Goal: Contribute content

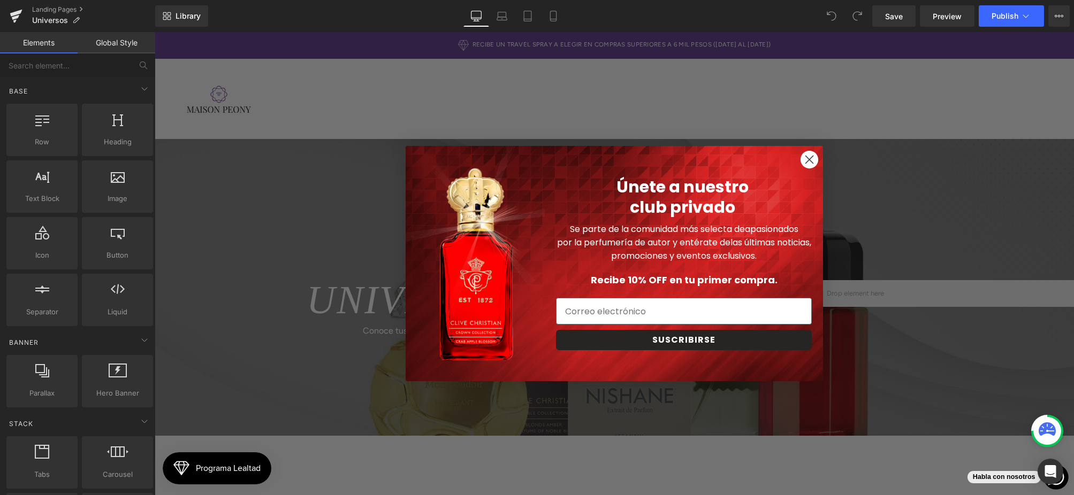
drag, startPoint x: 807, startPoint y: 162, endPoint x: 804, endPoint y: 157, distance: 5.5
click at [807, 162] on icon "Close dialog" at bounding box center [809, 159] width 7 height 7
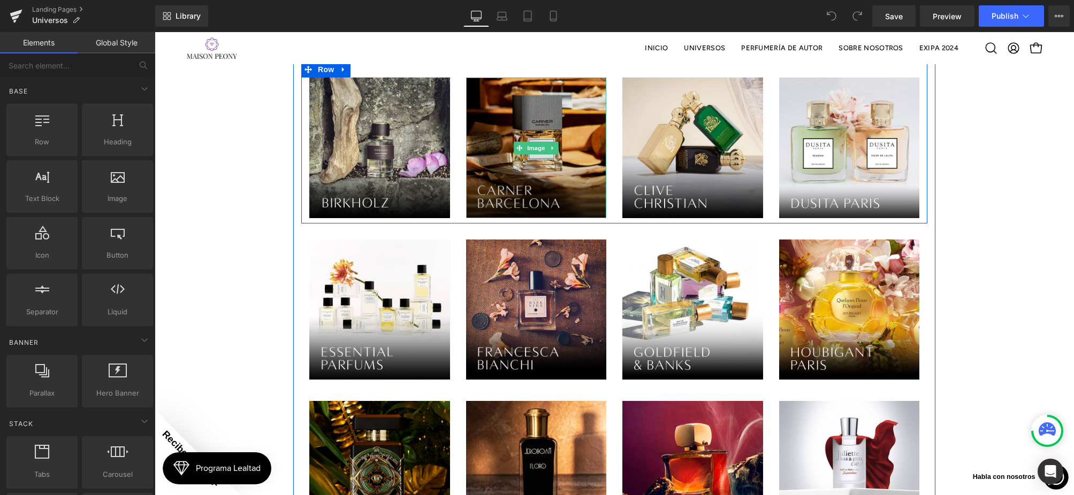
scroll to position [455, 0]
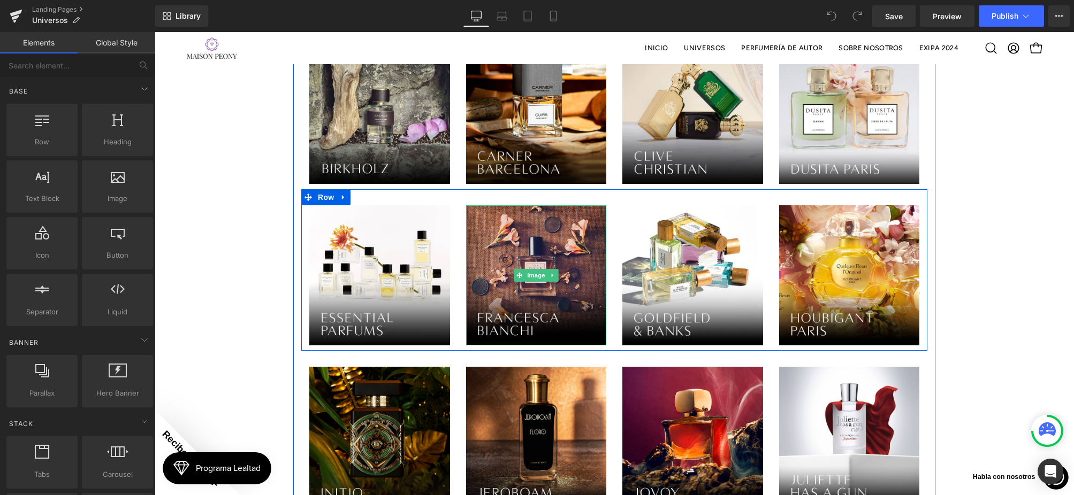
click at [551, 275] on icon at bounding box center [552, 276] width 2 height 4
click at [556, 274] on icon at bounding box center [558, 275] width 6 height 6
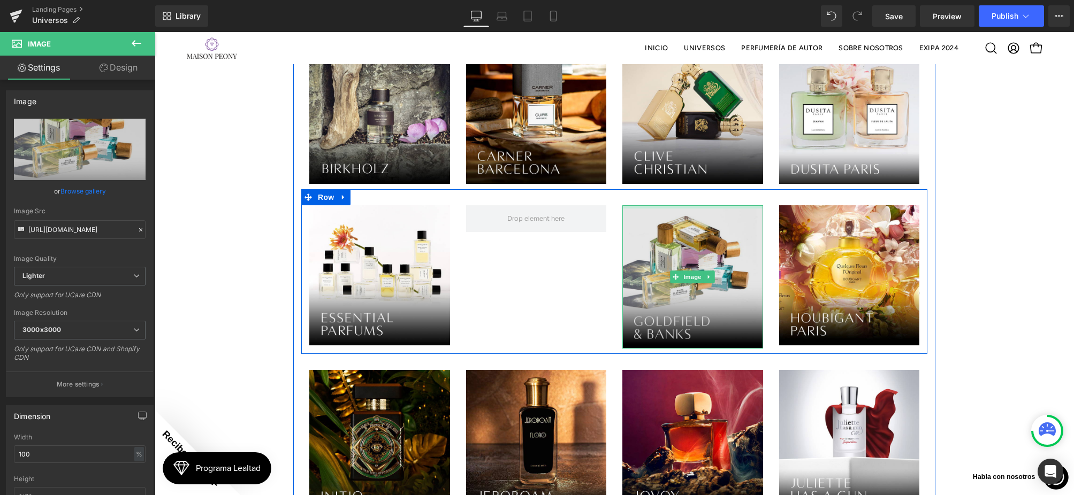
drag, startPoint x: 683, startPoint y: 207, endPoint x: 673, endPoint y: 221, distance: 17.8
click at [545, 210] on div "Image Image Image Row" at bounding box center [614, 271] width 626 height 165
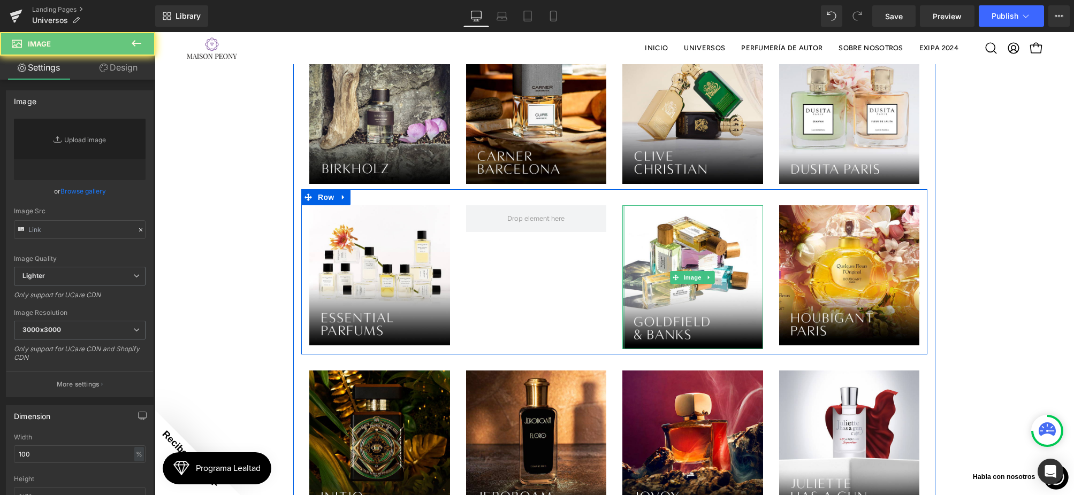
type input "[URL][DOMAIN_NAME]"
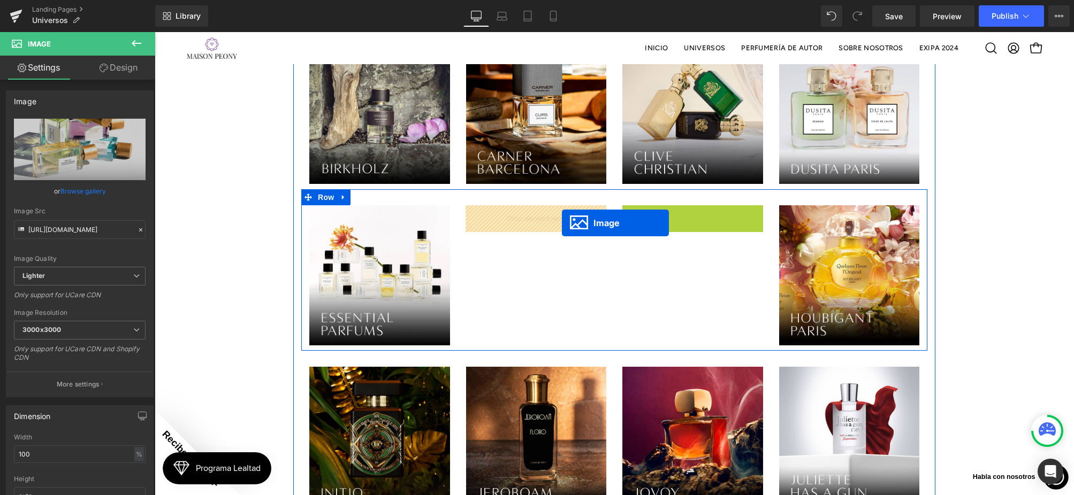
drag, startPoint x: 672, startPoint y: 276, endPoint x: 637, endPoint y: 223, distance: 63.7
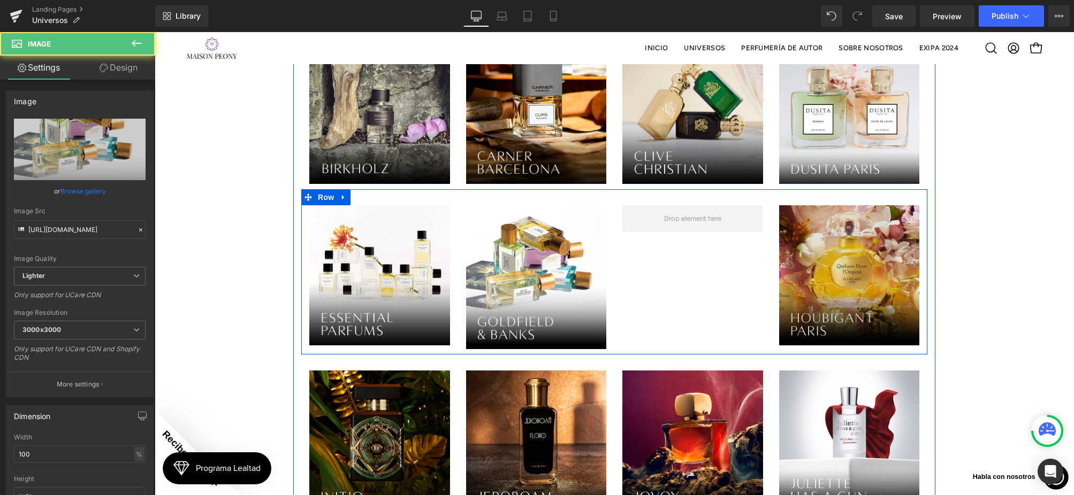
click at [829, 244] on img at bounding box center [849, 275] width 141 height 141
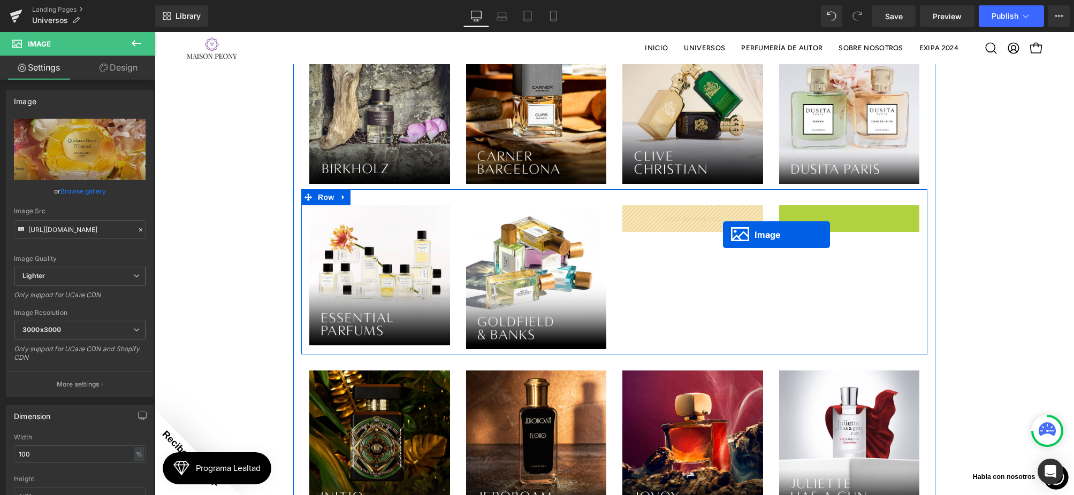
drag, startPoint x: 831, startPoint y: 277, endPoint x: 705, endPoint y: 222, distance: 138.3
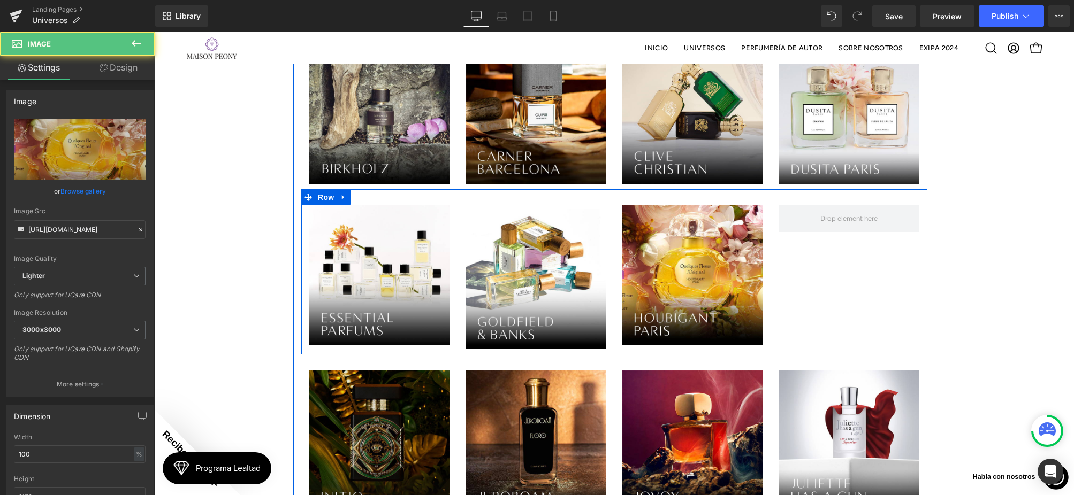
click at [344, 461] on img at bounding box center [379, 441] width 141 height 141
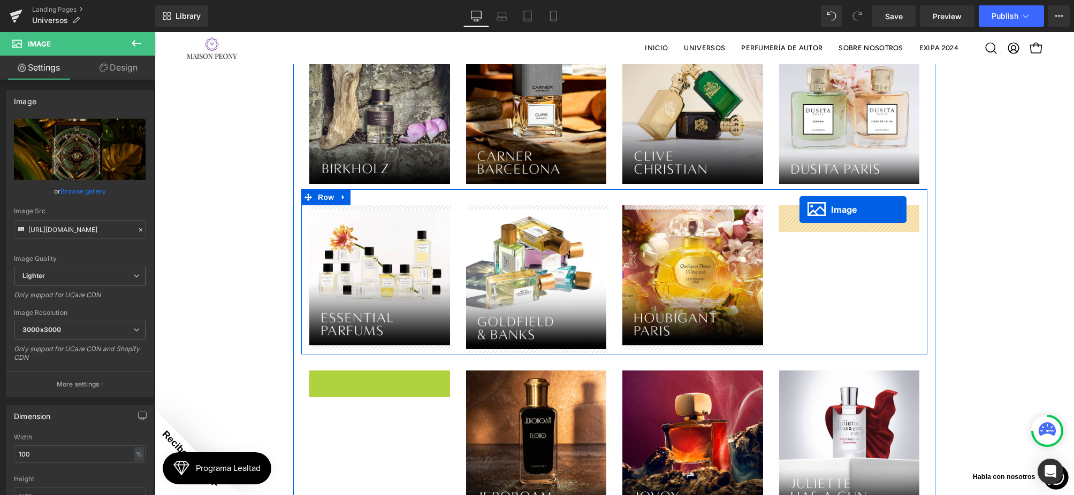
drag, startPoint x: 363, startPoint y: 441, endPoint x: 800, endPoint y: 210, distance: 494.9
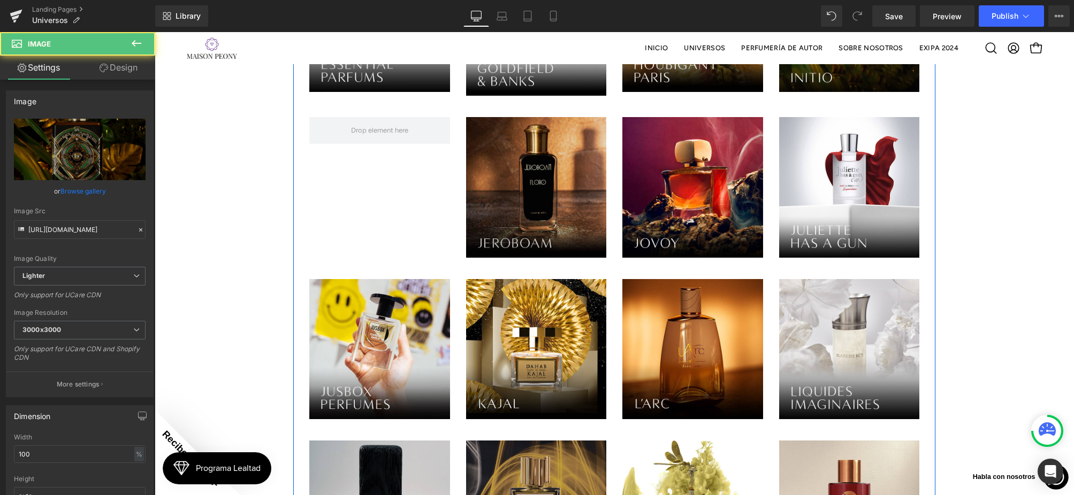
scroll to position [717, 0]
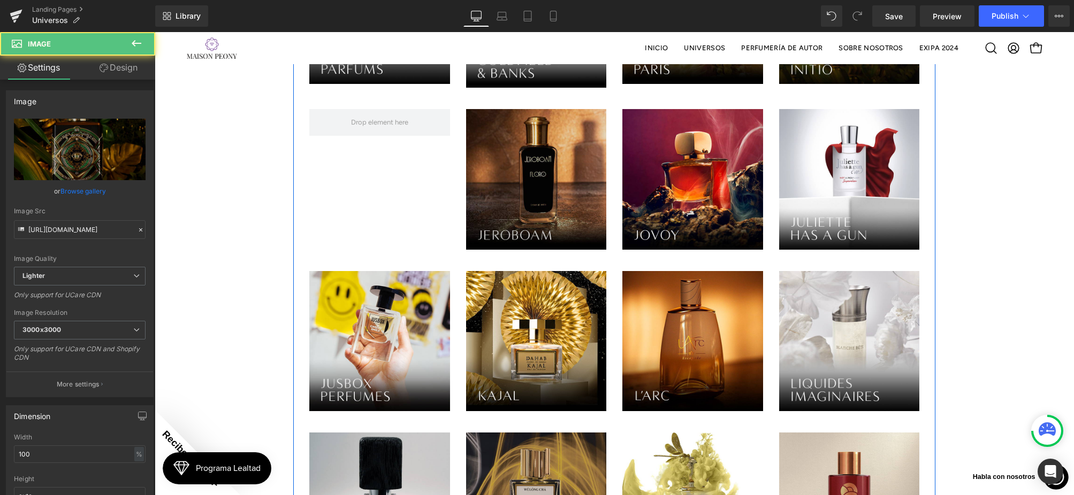
click at [497, 230] on img at bounding box center [536, 179] width 141 height 141
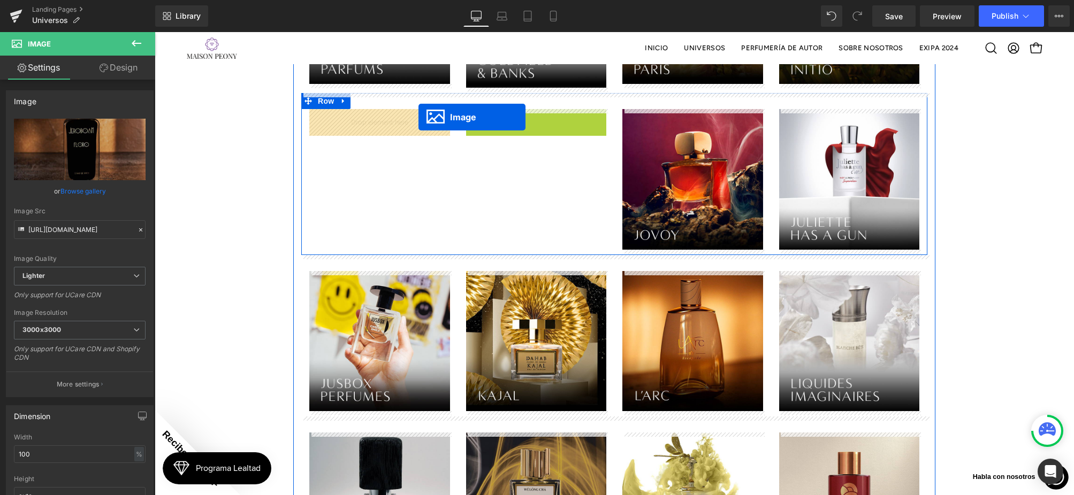
drag, startPoint x: 515, startPoint y: 176, endPoint x: 418, endPoint y: 118, distance: 113.0
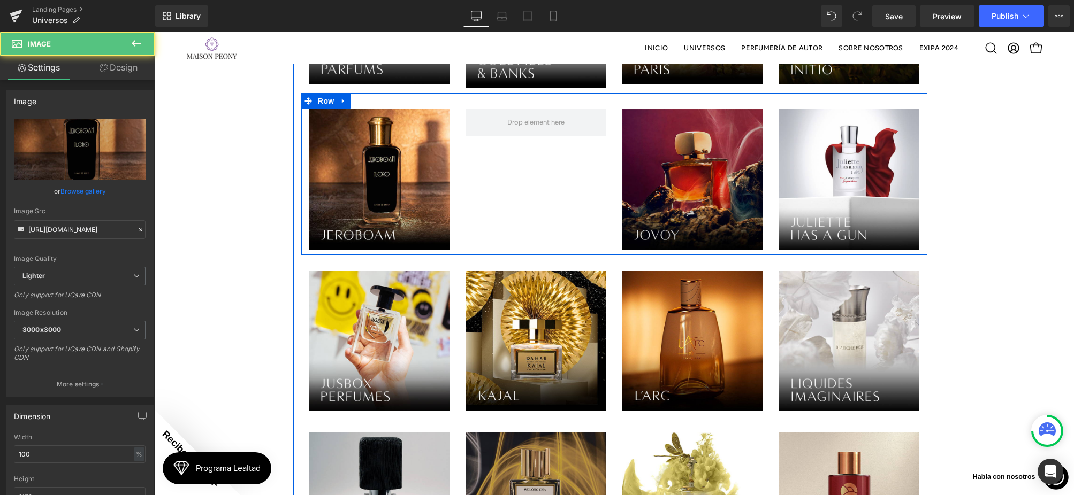
click at [664, 187] on img at bounding box center [692, 179] width 141 height 141
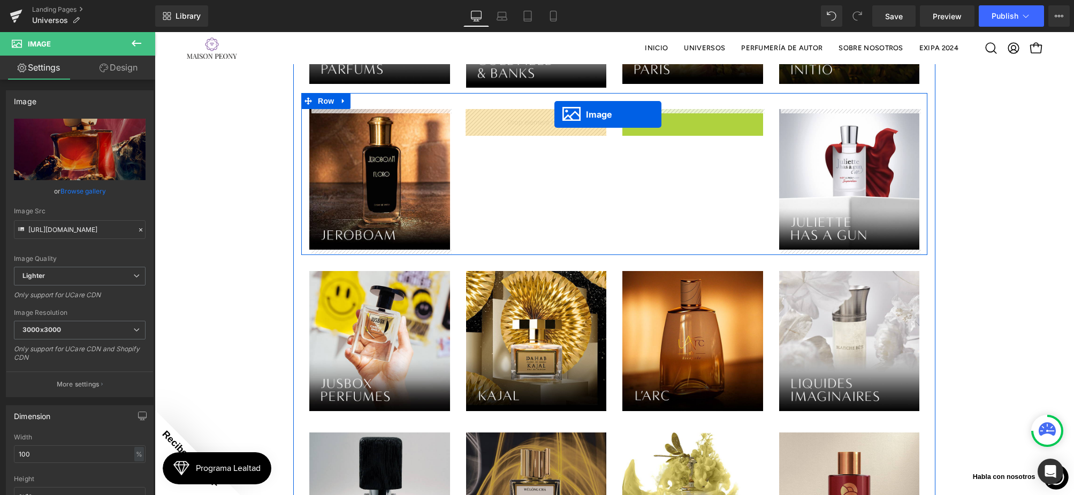
drag, startPoint x: 631, startPoint y: 158, endPoint x: 554, endPoint y: 114, distance: 88.2
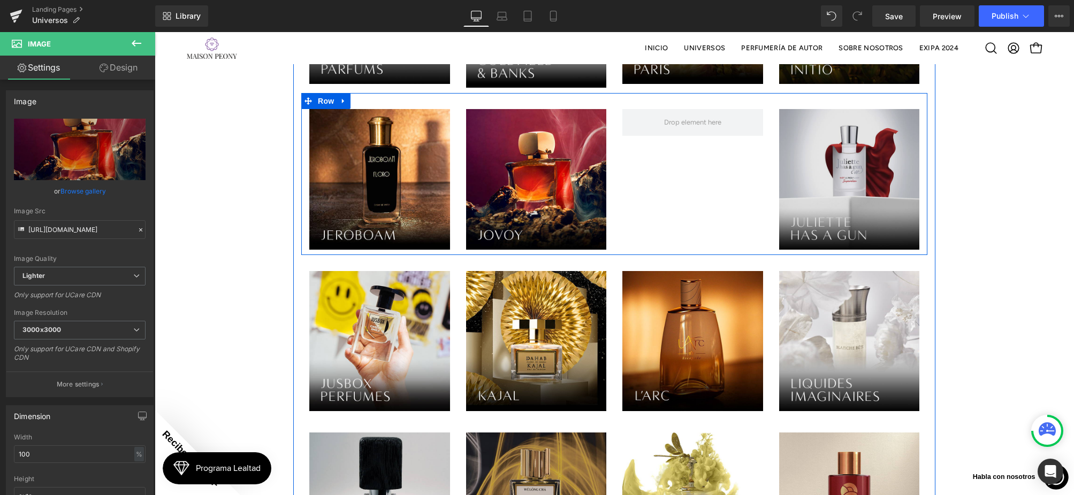
click at [786, 197] on img at bounding box center [849, 179] width 141 height 141
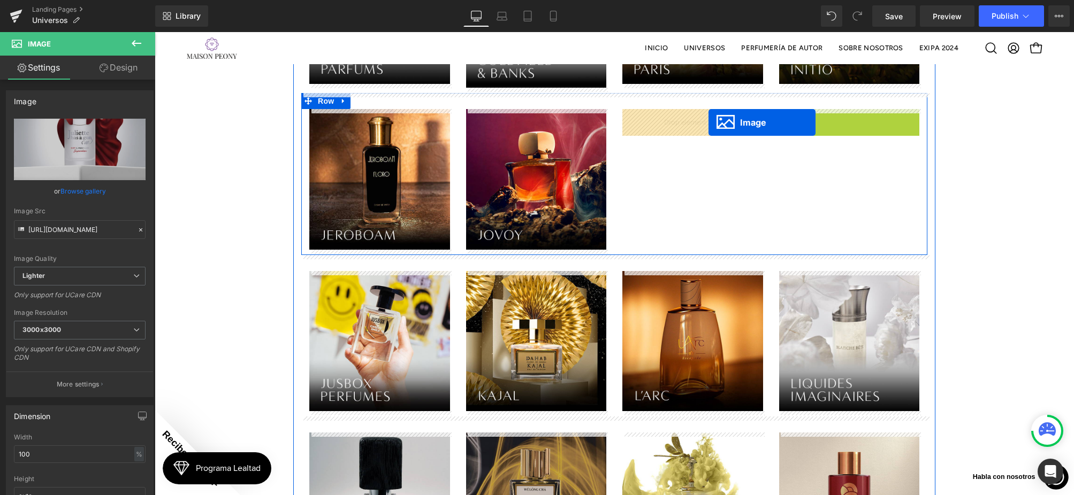
drag, startPoint x: 835, startPoint y: 178, endPoint x: 708, endPoint y: 123, distance: 138.0
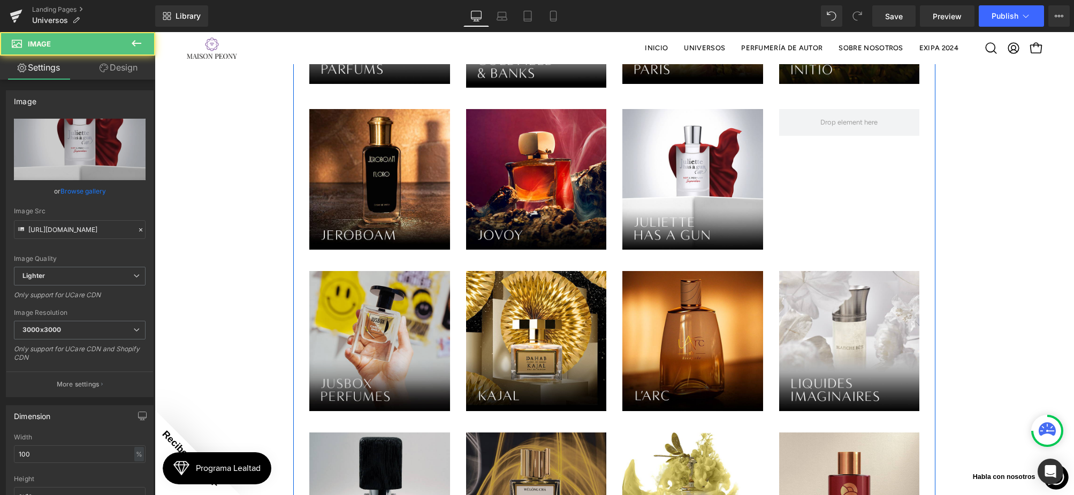
click at [371, 307] on img at bounding box center [379, 341] width 141 height 141
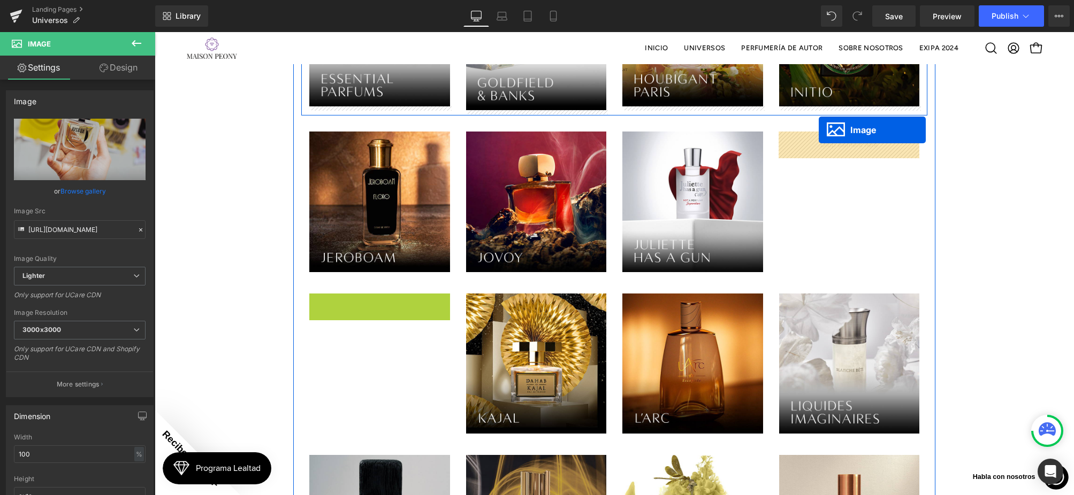
drag, startPoint x: 366, startPoint y: 340, endPoint x: 819, endPoint y: 136, distance: 496.9
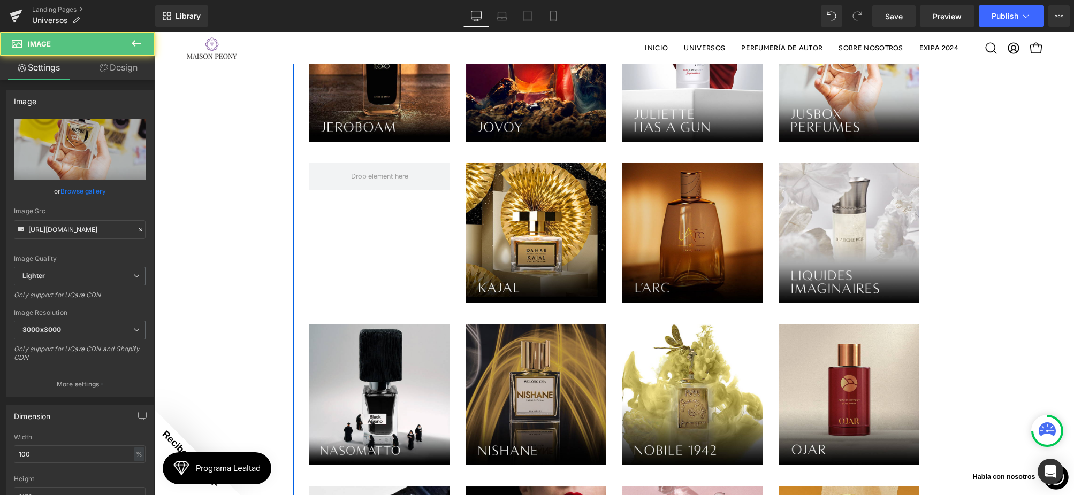
scroll to position [851, 0]
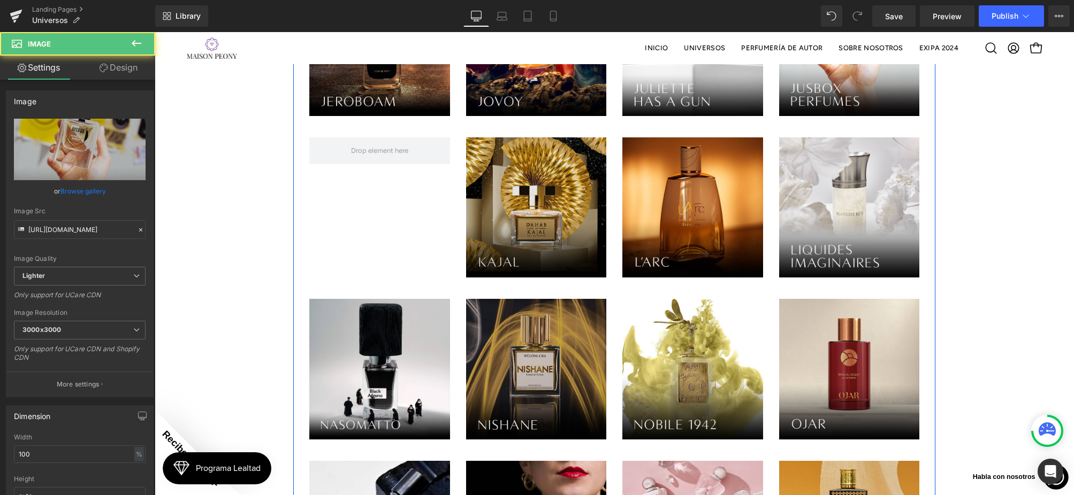
click at [525, 178] on img at bounding box center [536, 207] width 141 height 141
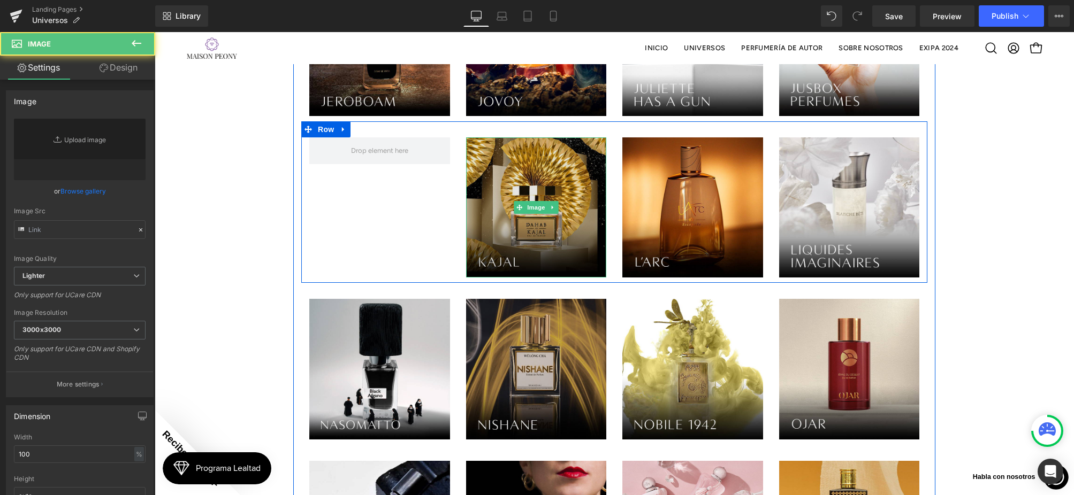
type input "[URL][DOMAIN_NAME]"
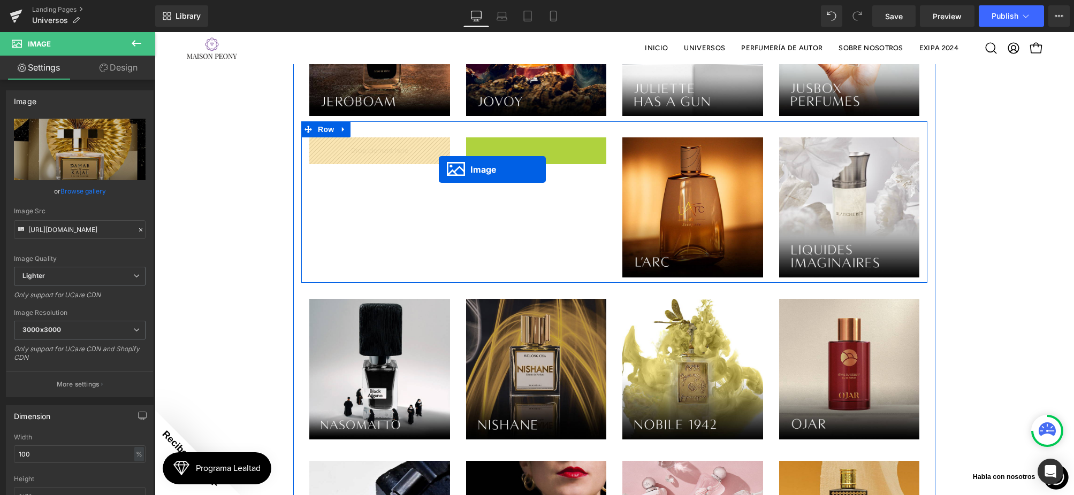
drag, startPoint x: 518, startPoint y: 208, endPoint x: 414, endPoint y: 157, distance: 116.3
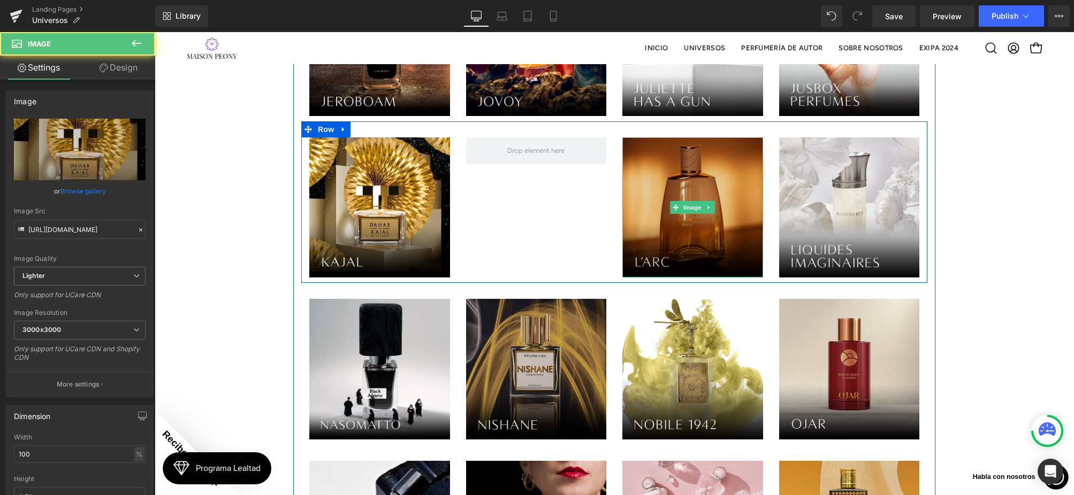
drag, startPoint x: 685, startPoint y: 223, endPoint x: 682, endPoint y: 216, distance: 7.2
click at [685, 223] on img at bounding box center [692, 207] width 141 height 141
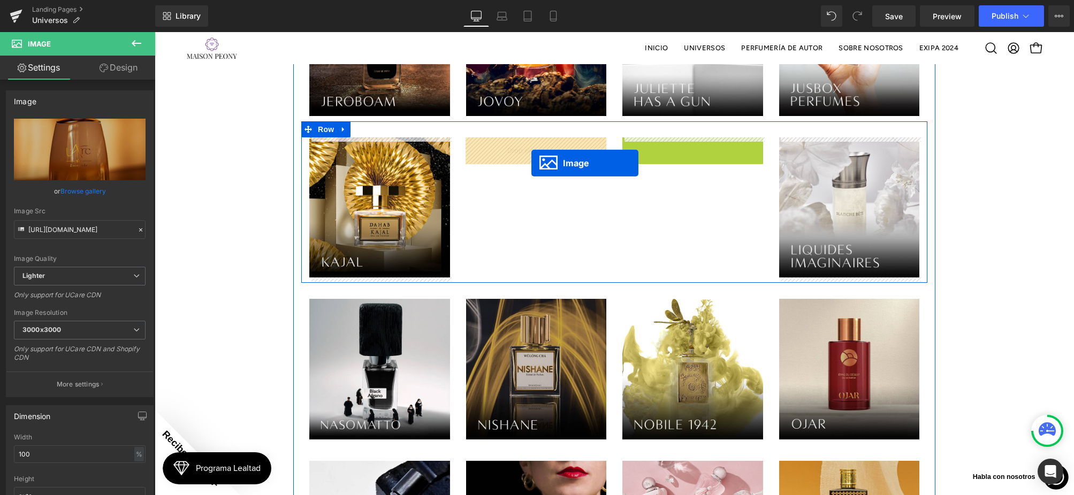
drag, startPoint x: 678, startPoint y: 208, endPoint x: 531, endPoint y: 155, distance: 155.9
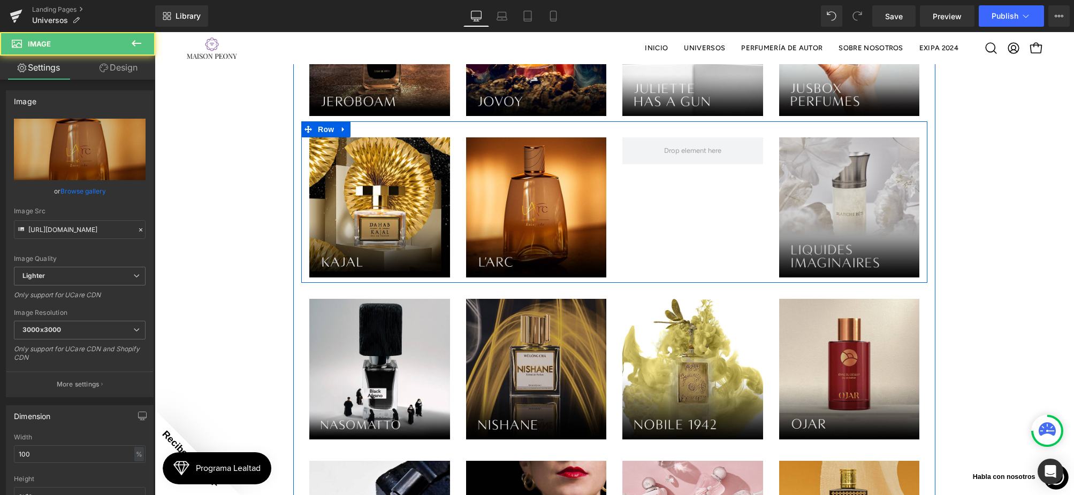
click at [842, 251] on img at bounding box center [849, 207] width 141 height 141
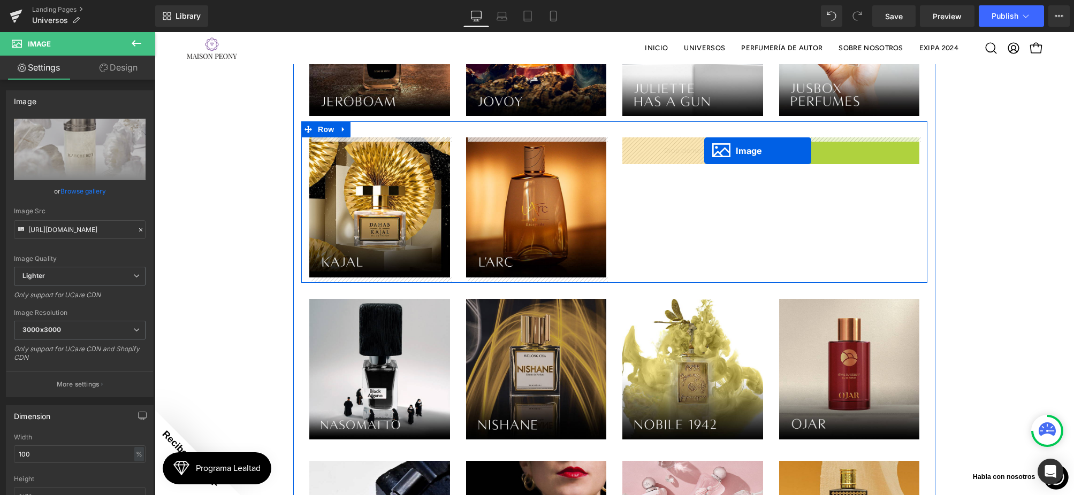
drag, startPoint x: 832, startPoint y: 205, endPoint x: 704, endPoint y: 150, distance: 139.5
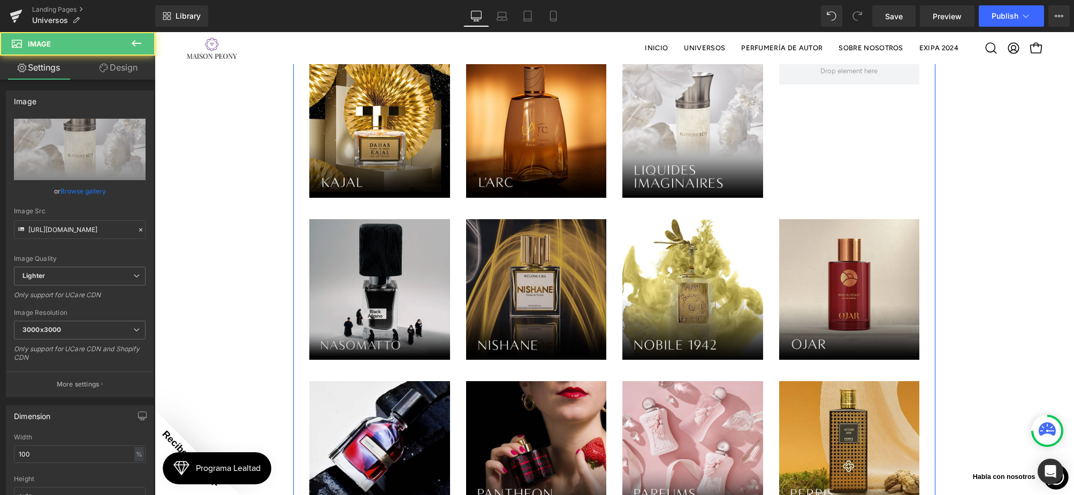
scroll to position [949, 0]
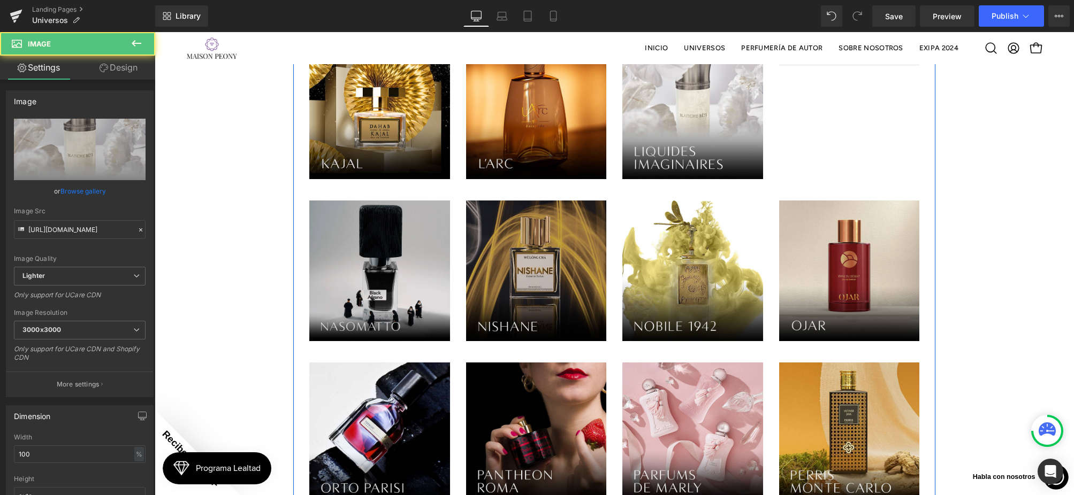
click at [396, 289] on img at bounding box center [379, 271] width 141 height 141
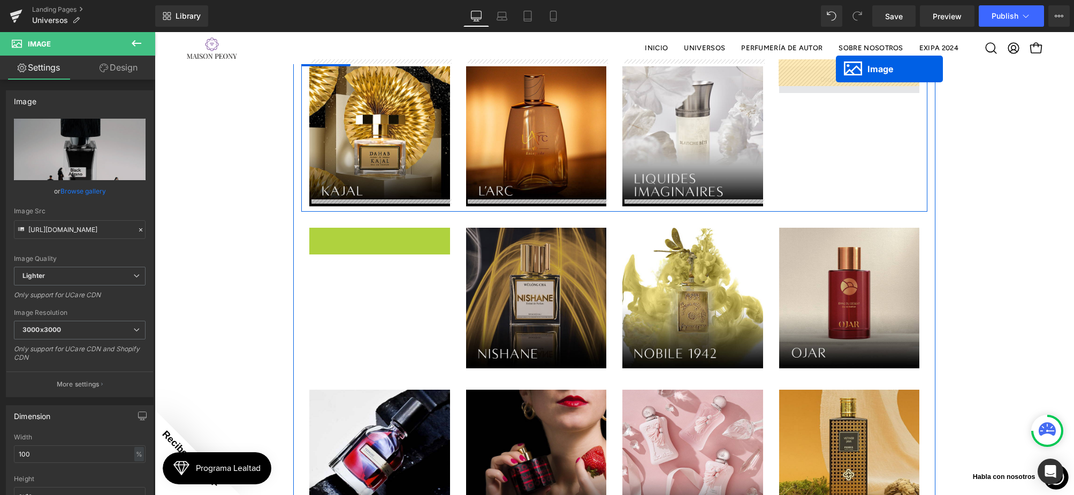
scroll to position [910, 0]
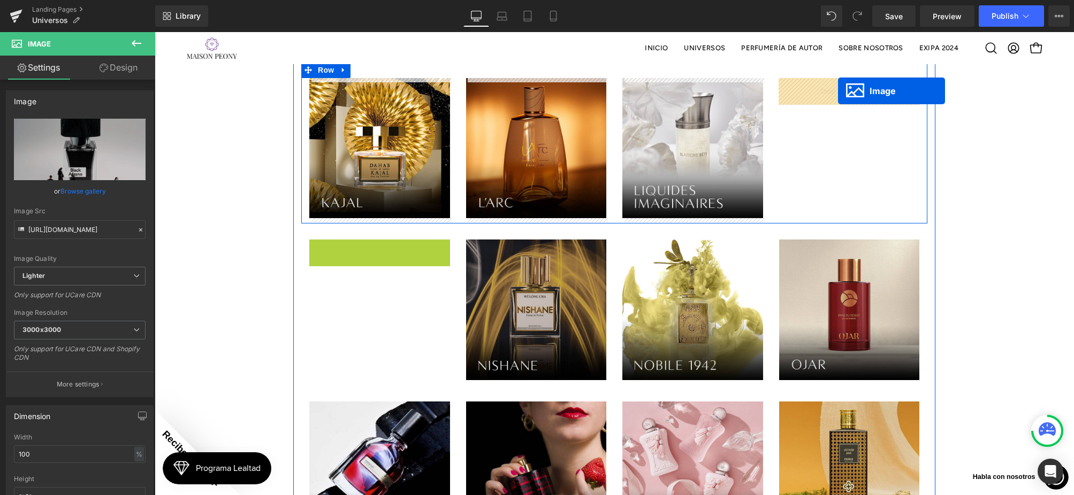
drag, startPoint x: 362, startPoint y: 269, endPoint x: 838, endPoint y: 91, distance: 508.2
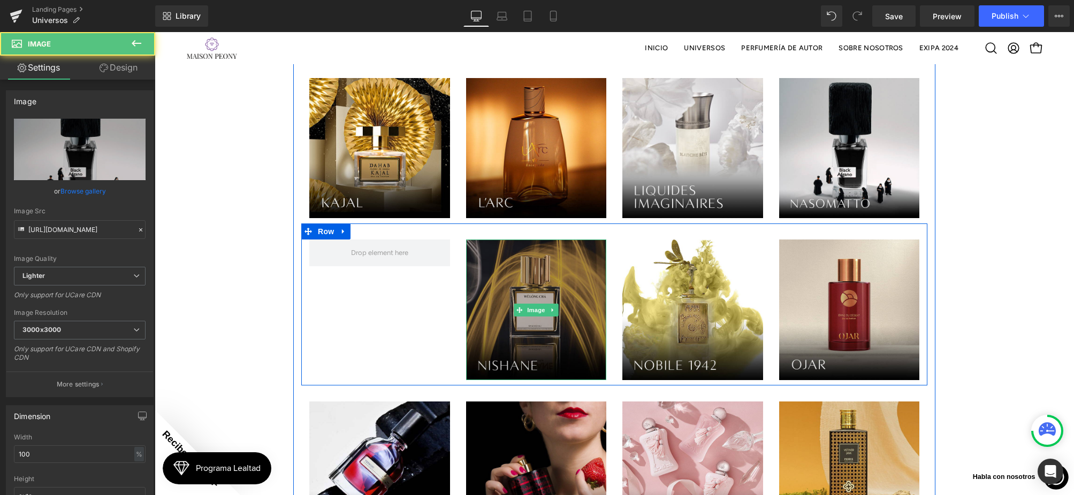
click at [575, 273] on img at bounding box center [536, 310] width 141 height 141
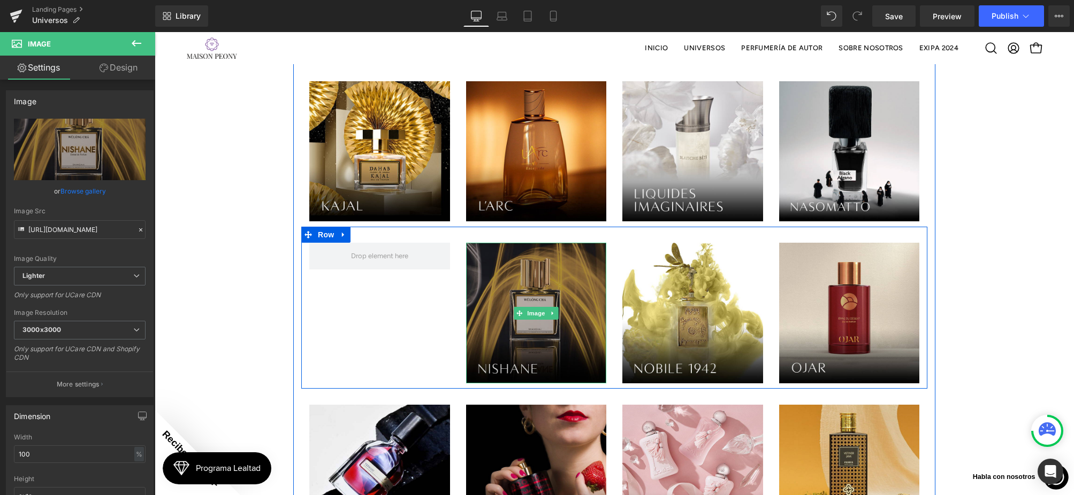
scroll to position [906, 0]
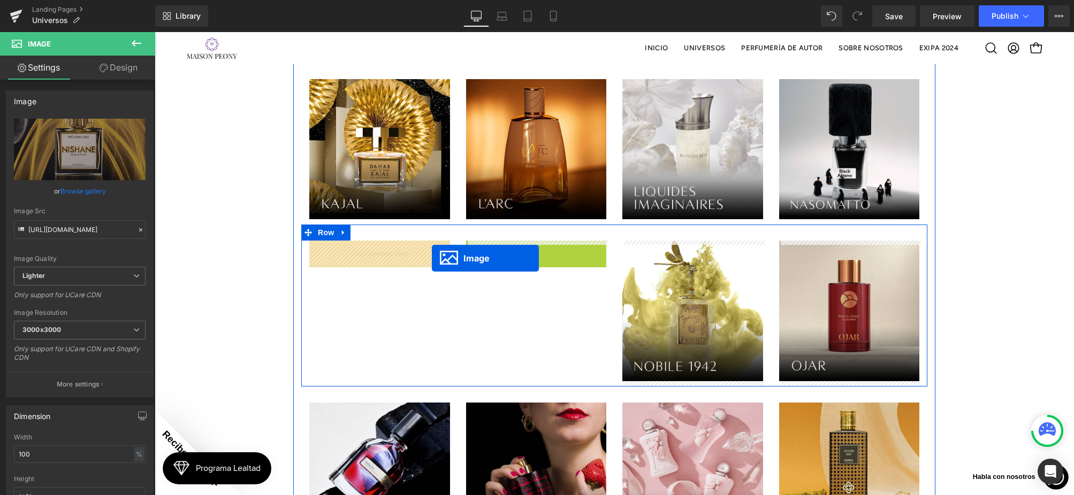
drag, startPoint x: 521, startPoint y: 311, endPoint x: 428, endPoint y: 257, distance: 107.2
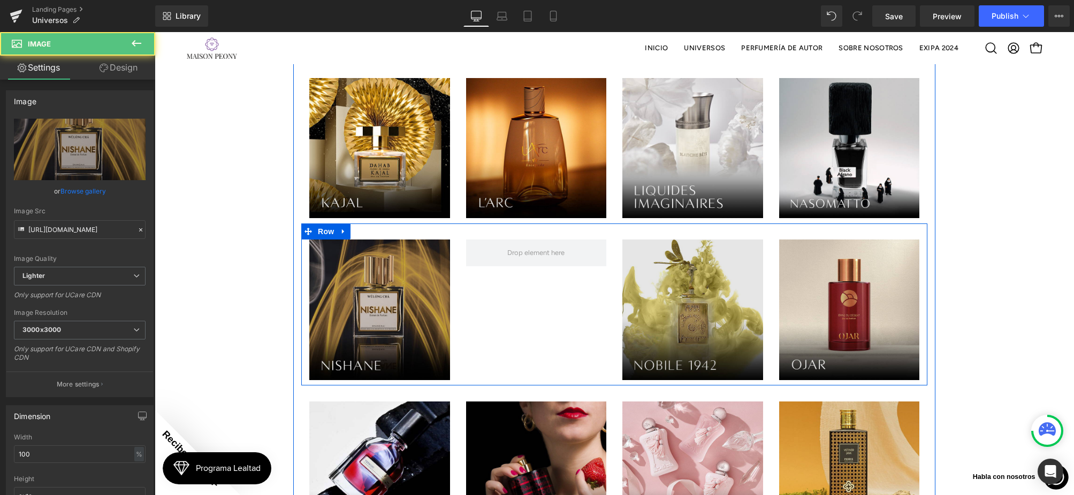
click at [725, 375] on img at bounding box center [692, 310] width 141 height 141
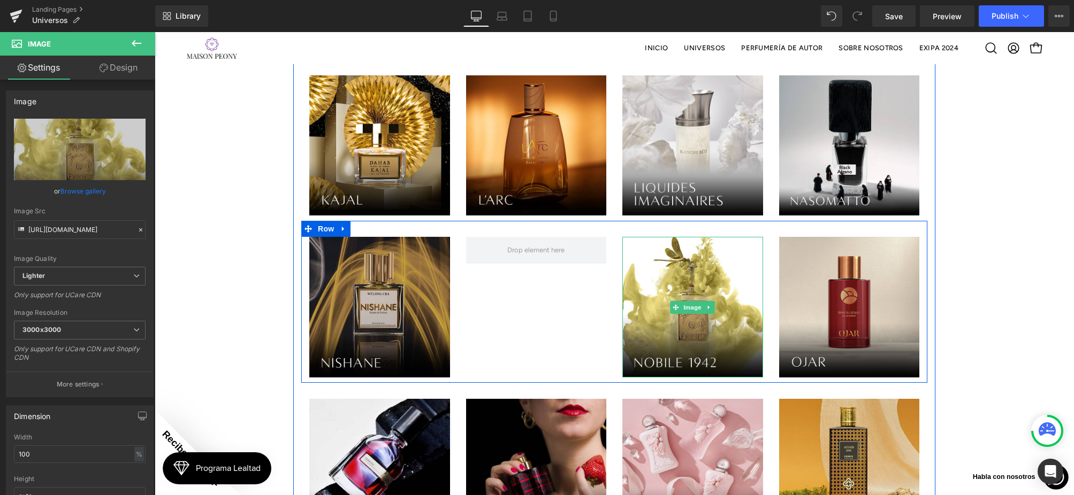
click at [709, 306] on icon at bounding box center [709, 307] width 6 height 6
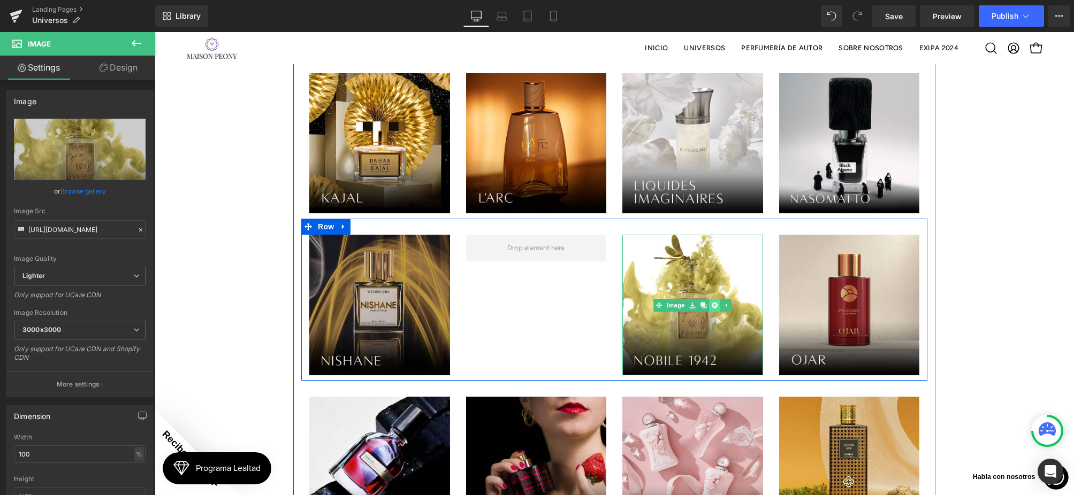
click at [715, 305] on icon at bounding box center [715, 305] width 6 height 6
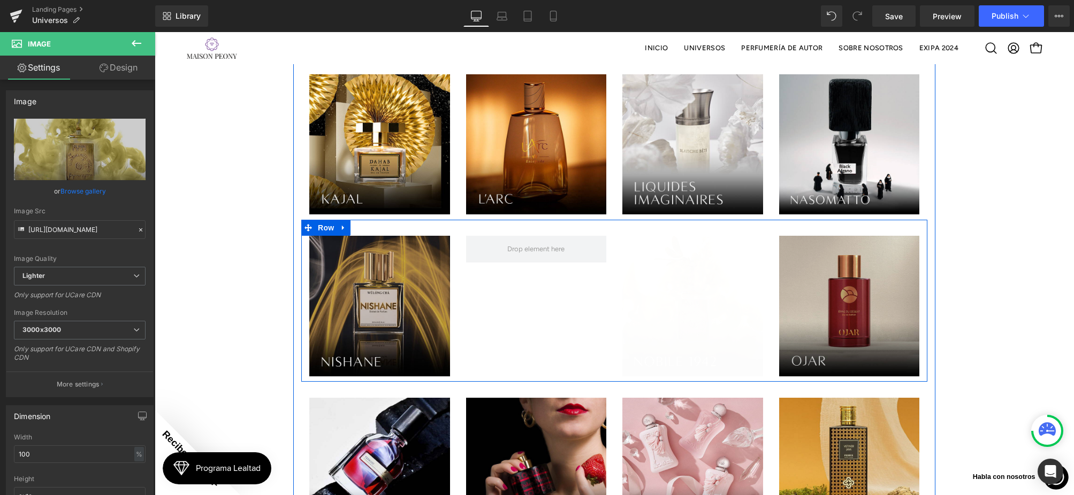
click at [847, 295] on img at bounding box center [849, 306] width 141 height 141
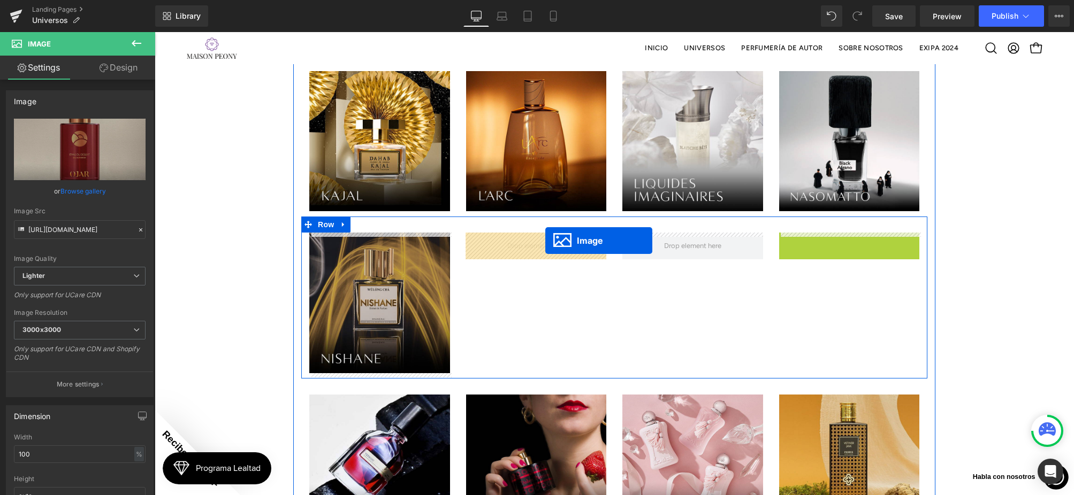
drag, startPoint x: 833, startPoint y: 304, endPoint x: 545, endPoint y: 240, distance: 294.8
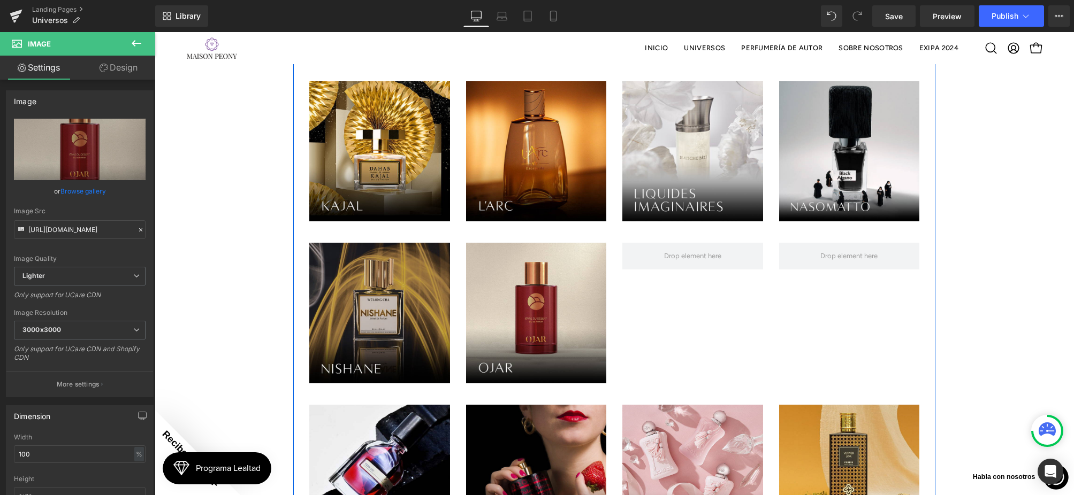
scroll to position [1051, 0]
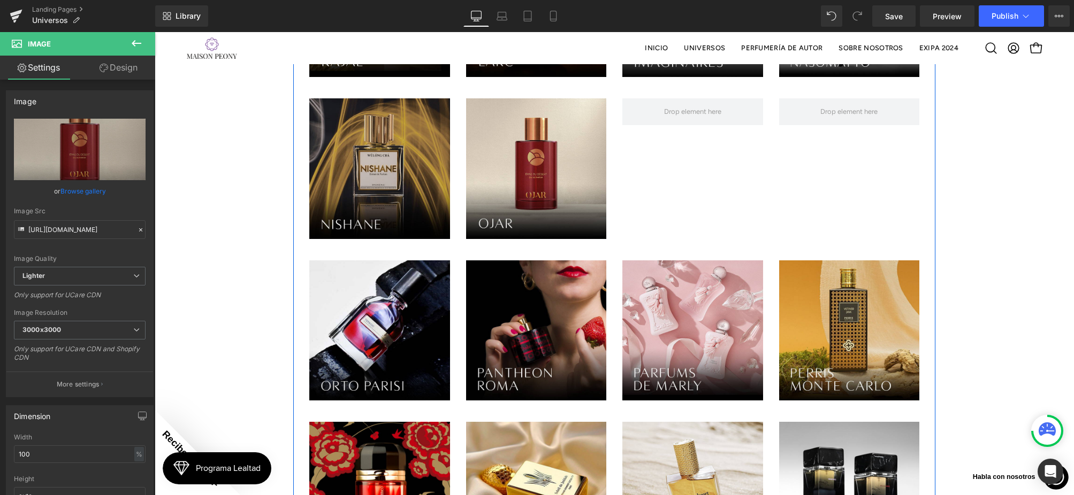
click at [389, 261] on div "Image" at bounding box center [379, 331] width 141 height 141
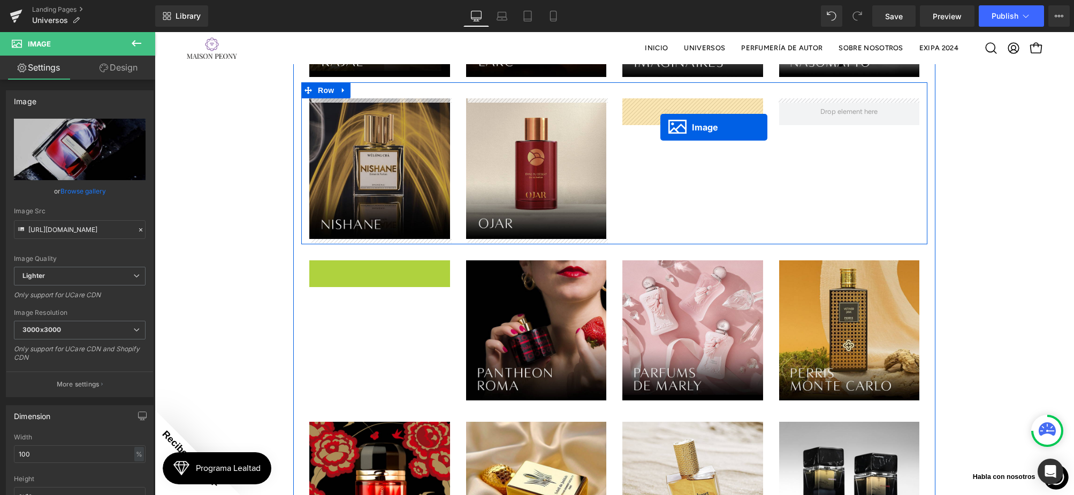
drag, startPoint x: 363, startPoint y: 330, endPoint x: 663, endPoint y: 116, distance: 368.7
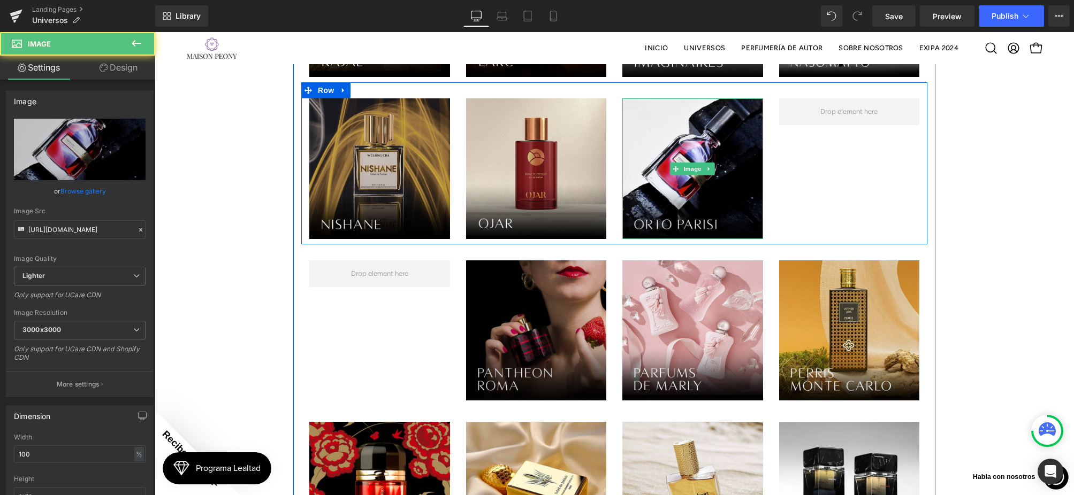
click at [567, 299] on img at bounding box center [536, 331] width 141 height 141
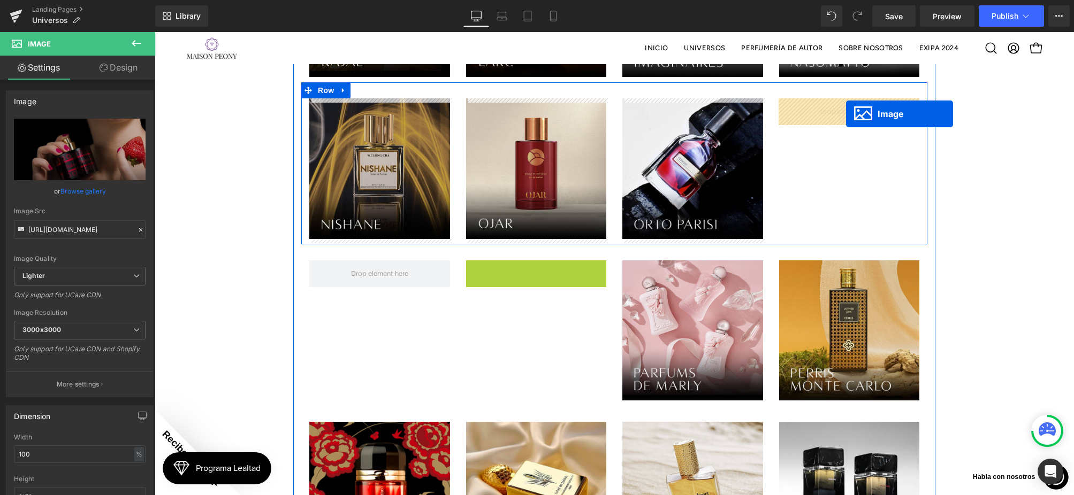
drag, startPoint x: 538, startPoint y: 322, endPoint x: 846, endPoint y: 113, distance: 371.7
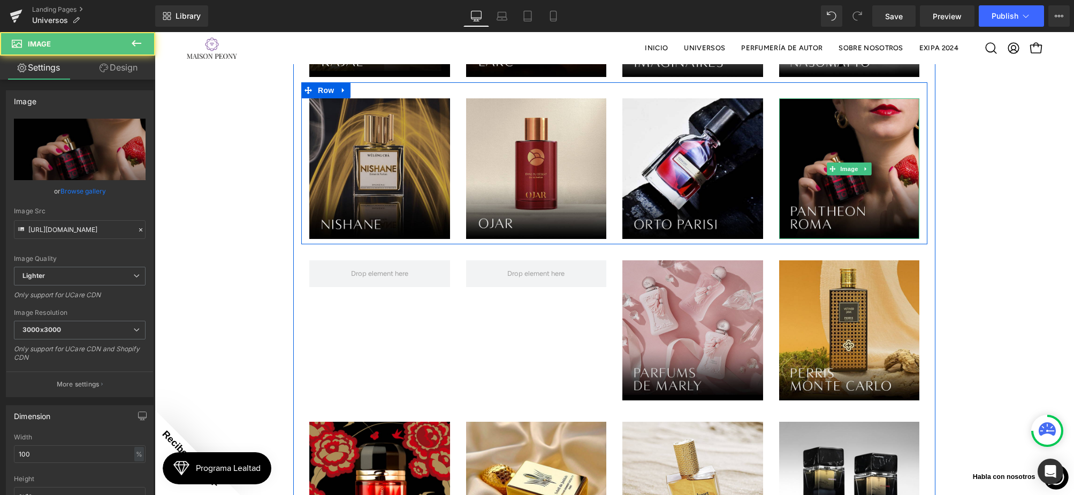
click at [655, 302] on img at bounding box center [692, 331] width 141 height 141
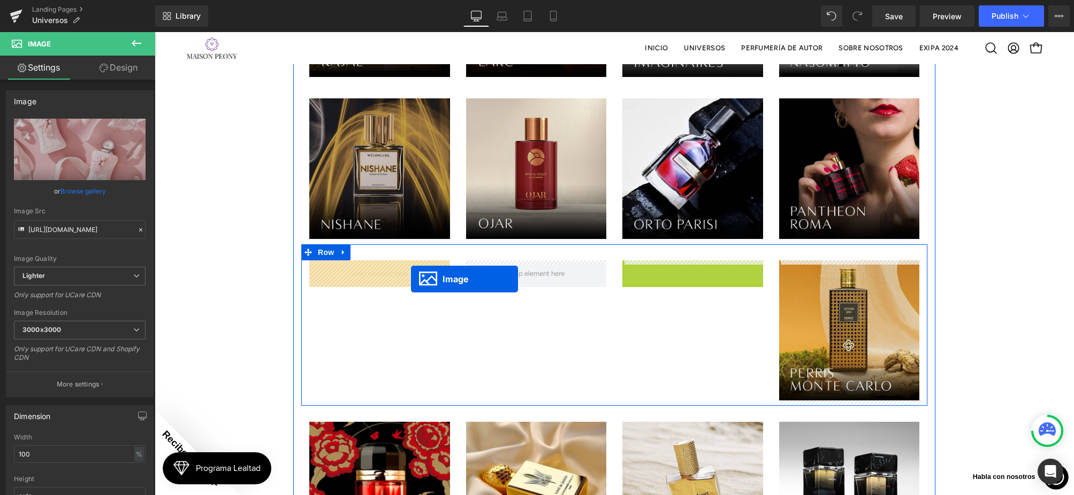
drag, startPoint x: 664, startPoint y: 330, endPoint x: 410, endPoint y: 279, distance: 259.8
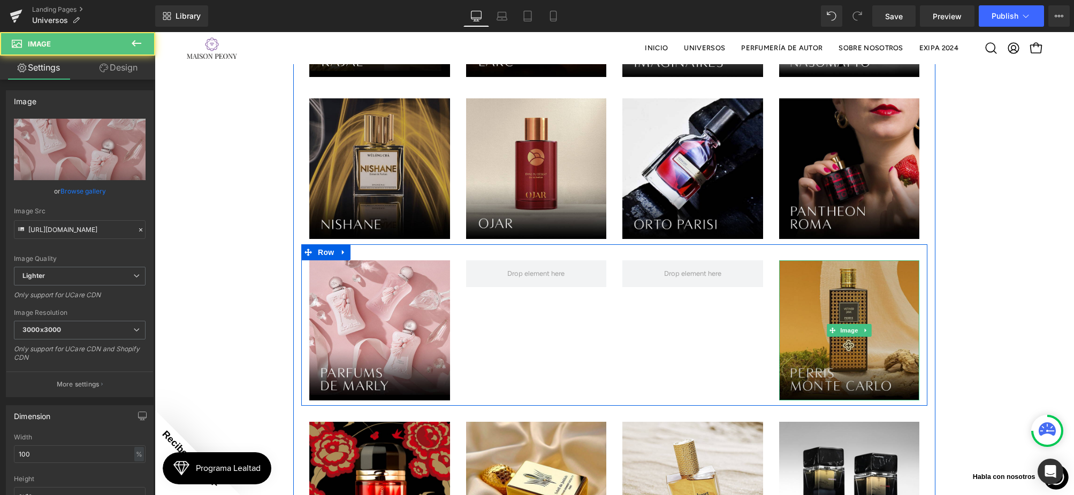
click at [808, 338] on img at bounding box center [849, 331] width 141 height 141
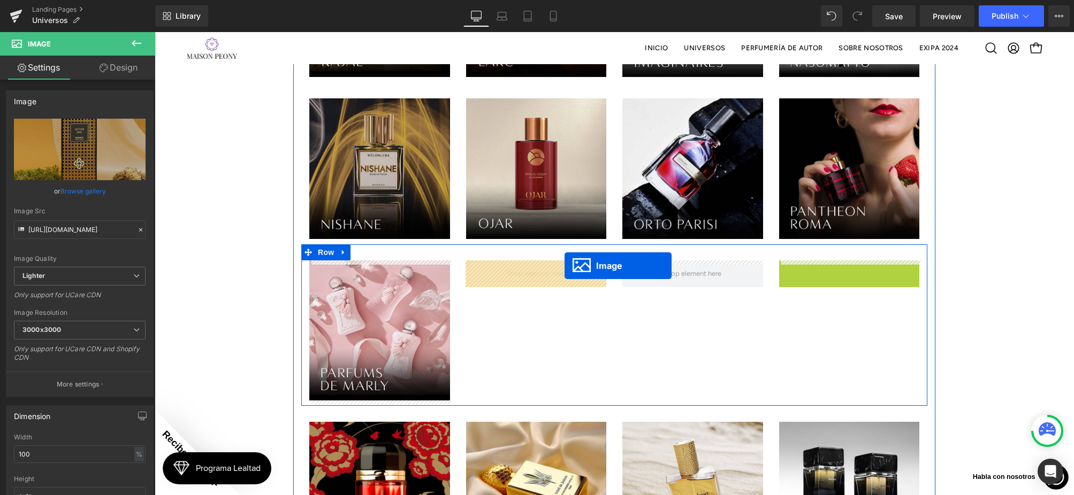
drag, startPoint x: 834, startPoint y: 331, endPoint x: 564, endPoint y: 265, distance: 276.9
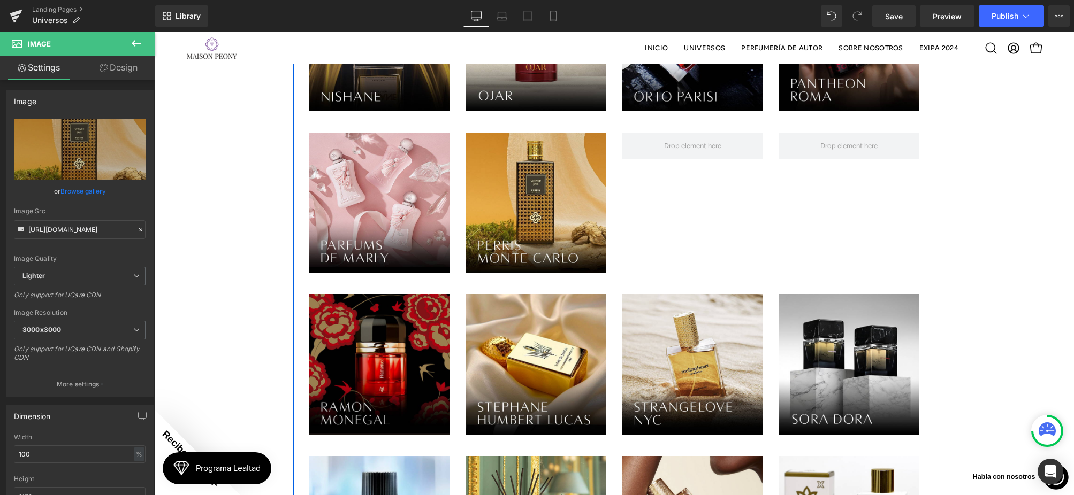
scroll to position [1183, 0]
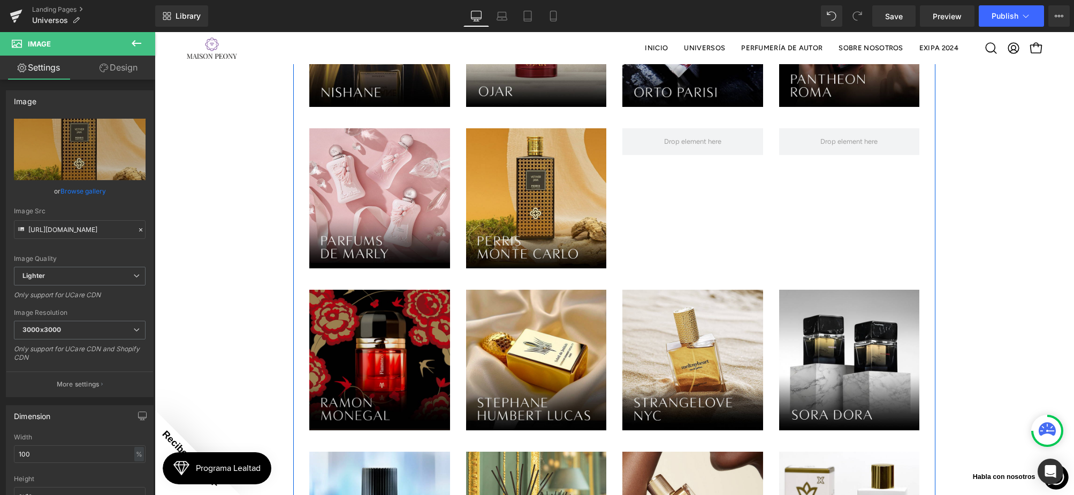
click at [380, 311] on img at bounding box center [379, 360] width 141 height 141
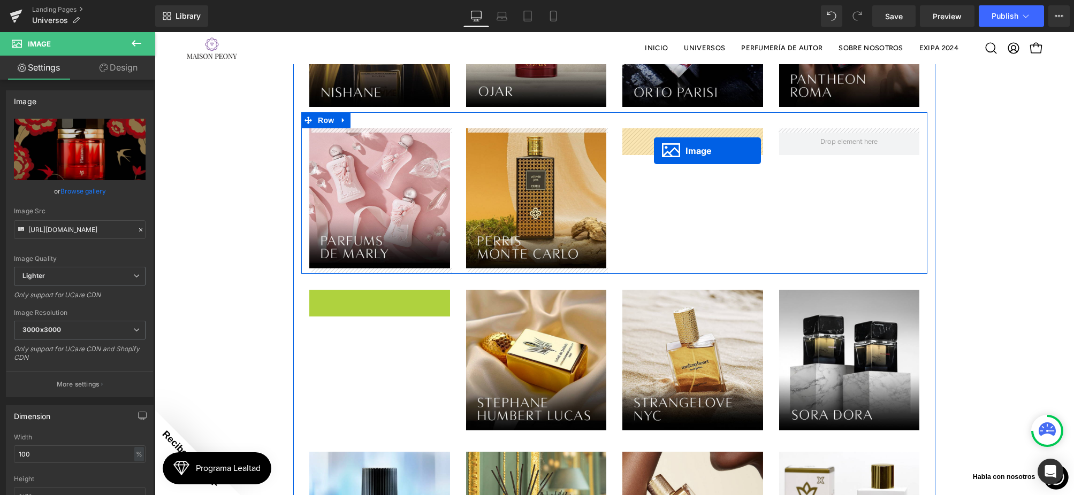
drag, startPoint x: 364, startPoint y: 360, endPoint x: 655, endPoint y: 148, distance: 360.0
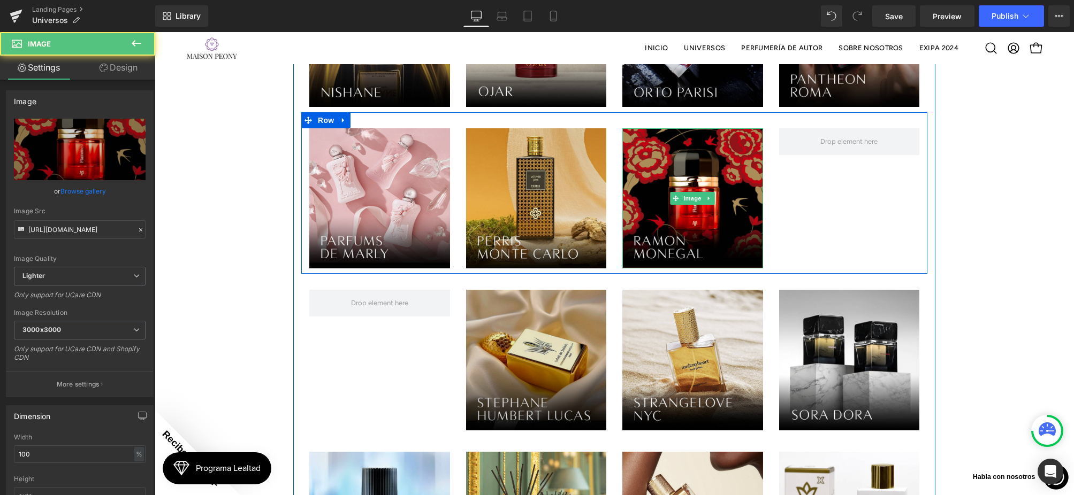
click at [569, 318] on img at bounding box center [536, 360] width 141 height 141
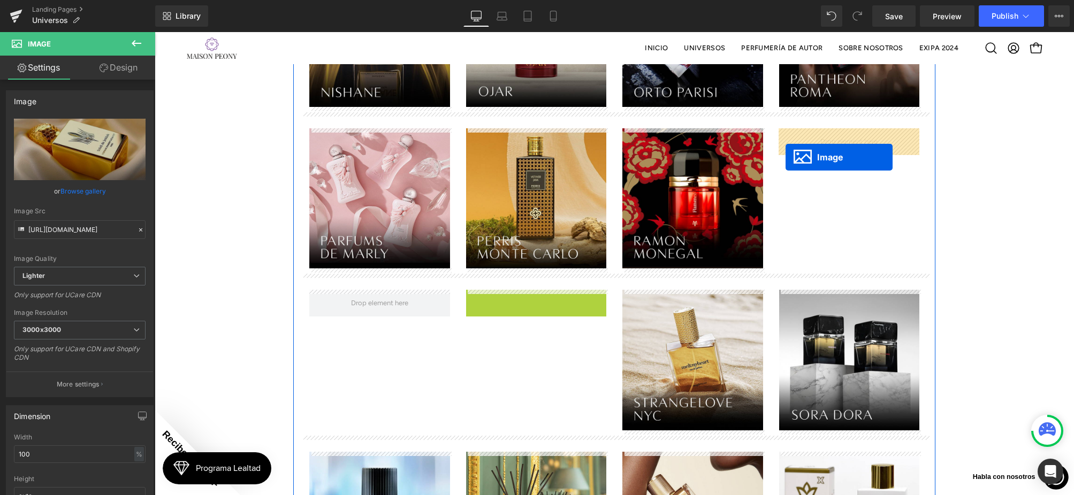
drag, startPoint x: 520, startPoint y: 358, endPoint x: 786, endPoint y: 157, distance: 333.7
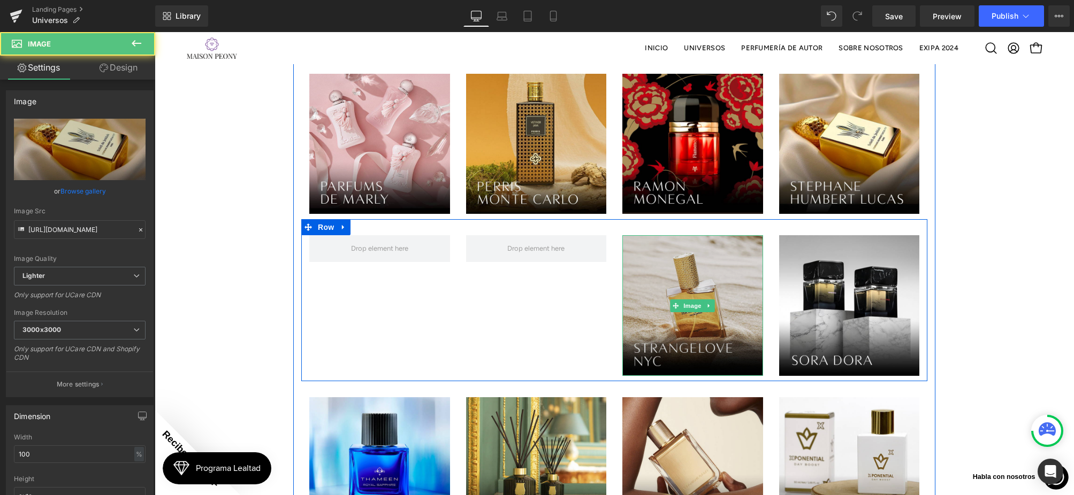
click at [722, 340] on img at bounding box center [692, 305] width 141 height 141
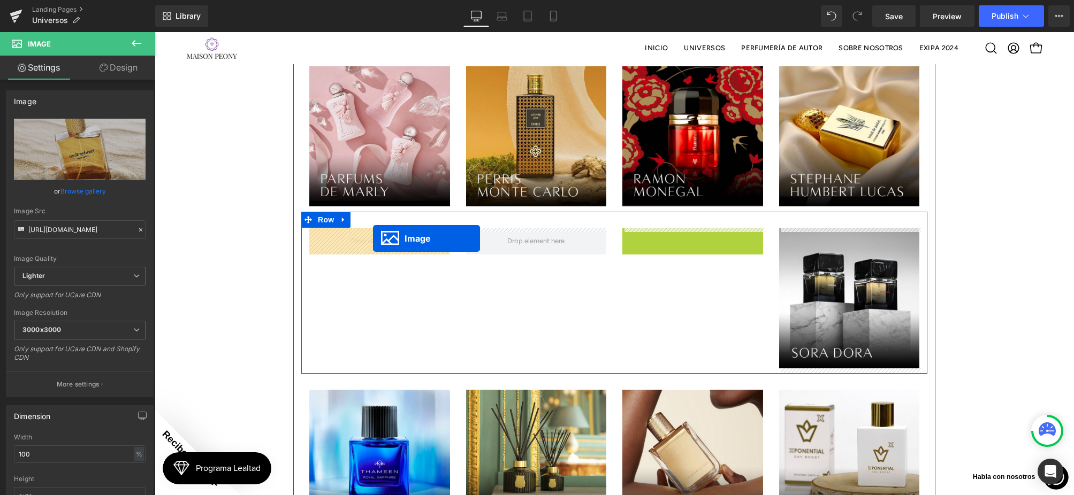
drag, startPoint x: 677, startPoint y: 302, endPoint x: 483, endPoint y: 256, distance: 199.6
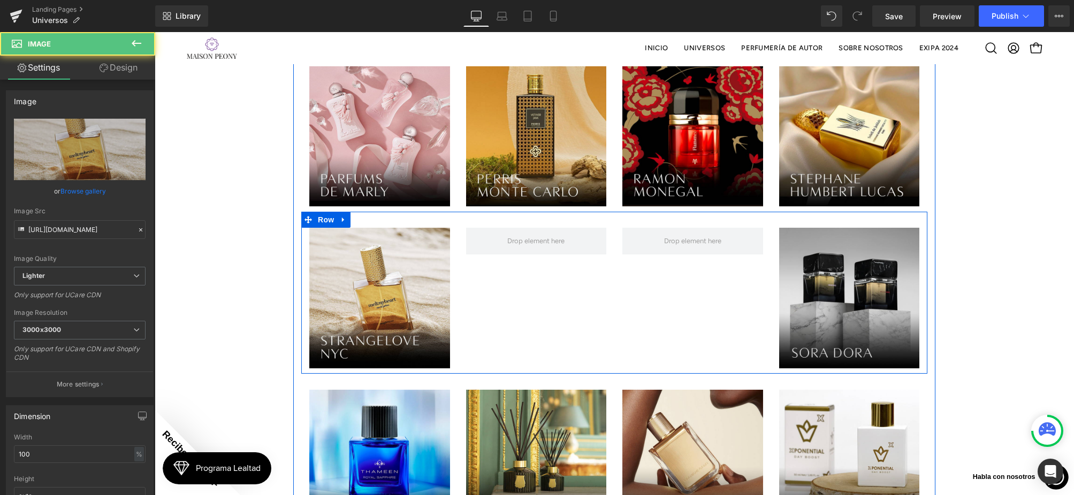
click at [790, 304] on img at bounding box center [849, 298] width 141 height 141
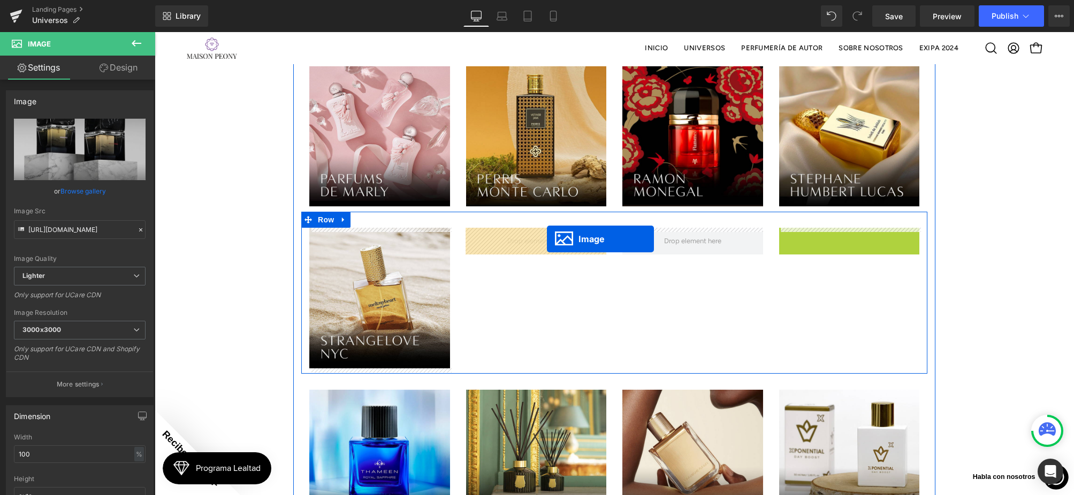
drag, startPoint x: 831, startPoint y: 296, endPoint x: 547, endPoint y: 239, distance: 290.3
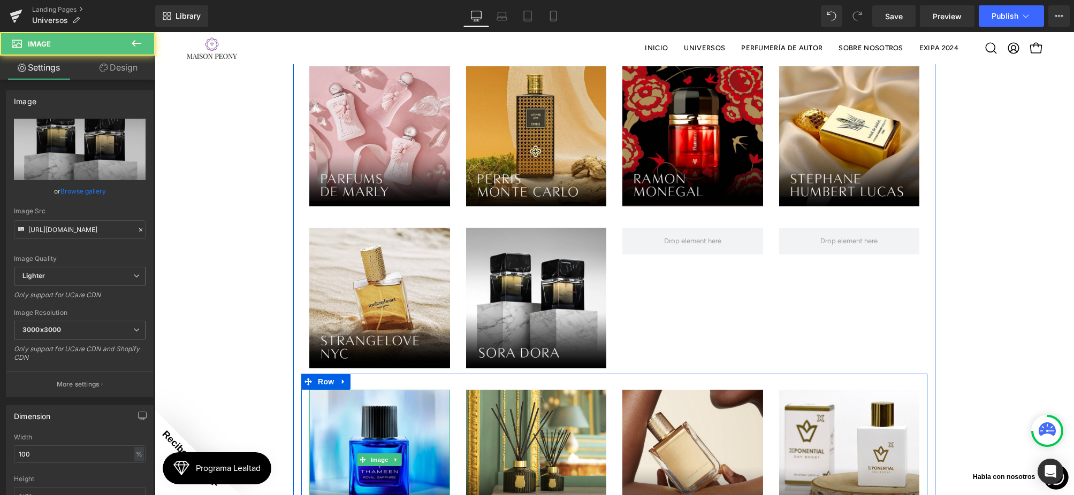
click at [391, 457] on link at bounding box center [396, 460] width 11 height 13
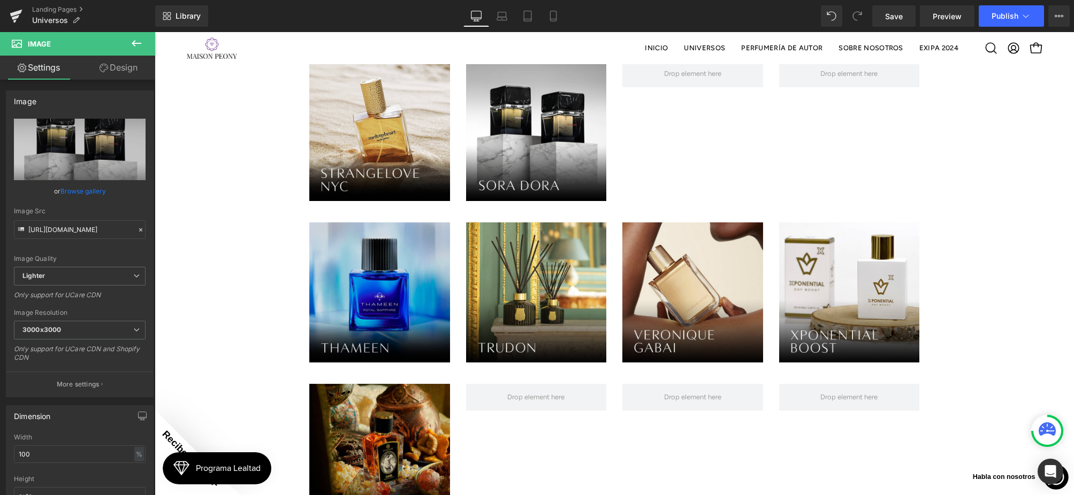
scroll to position [1408, 0]
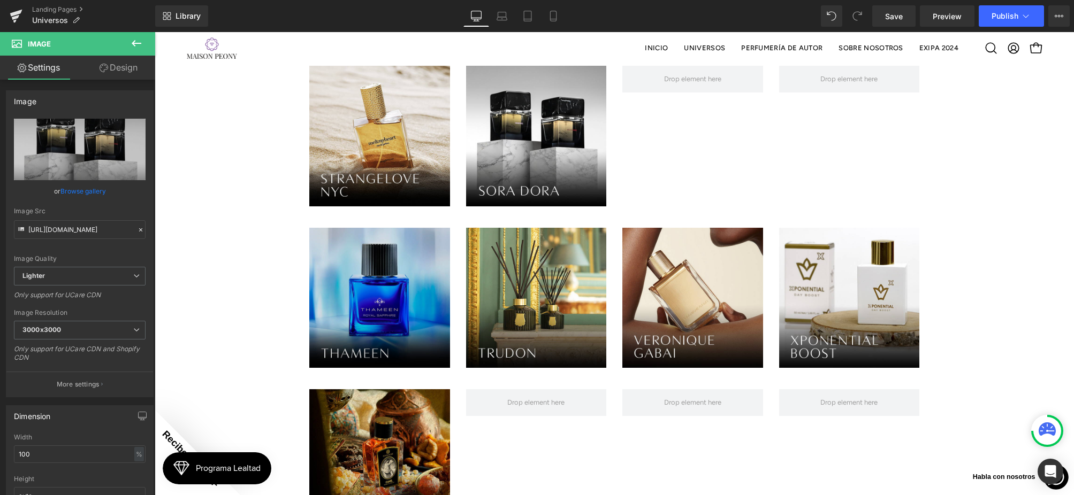
click at [402, 302] on div "Image" at bounding box center [379, 298] width 141 height 141
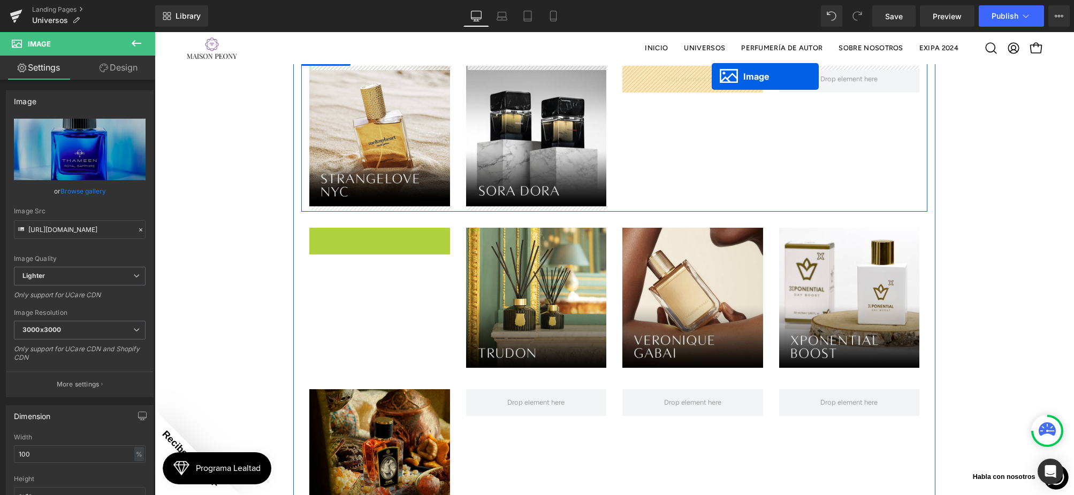
drag, startPoint x: 347, startPoint y: 299, endPoint x: 712, endPoint y: 77, distance: 427.1
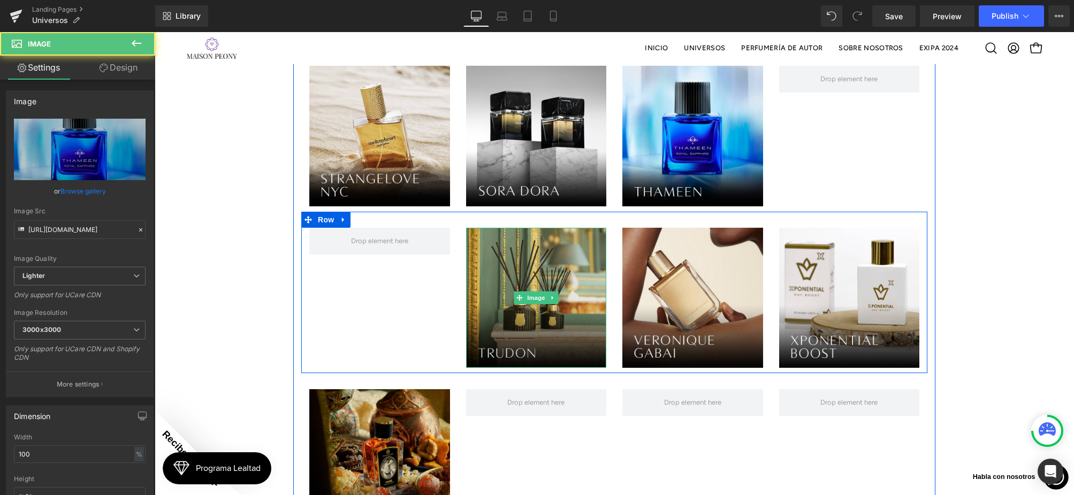
click at [507, 282] on img at bounding box center [536, 298] width 141 height 141
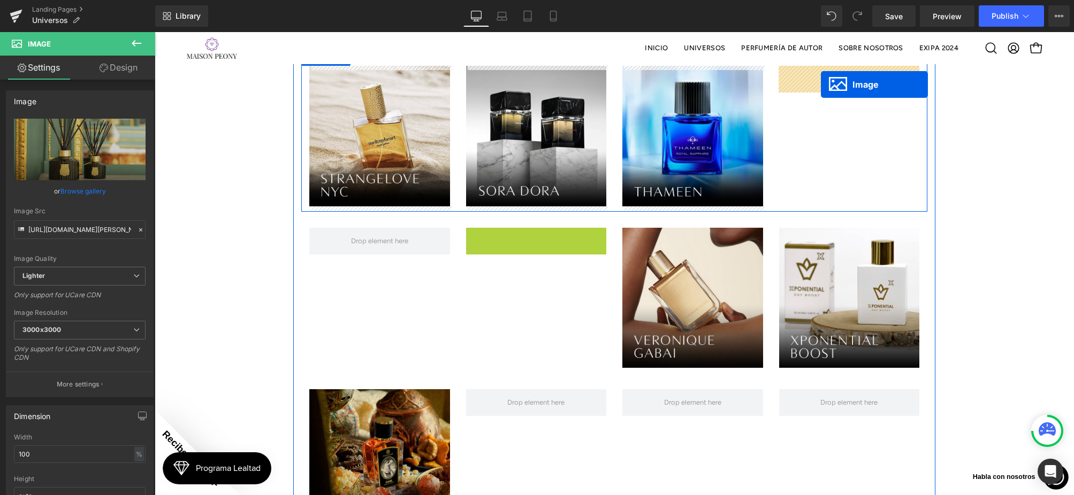
drag, startPoint x: 524, startPoint y: 296, endPoint x: 821, endPoint y: 84, distance: 364.8
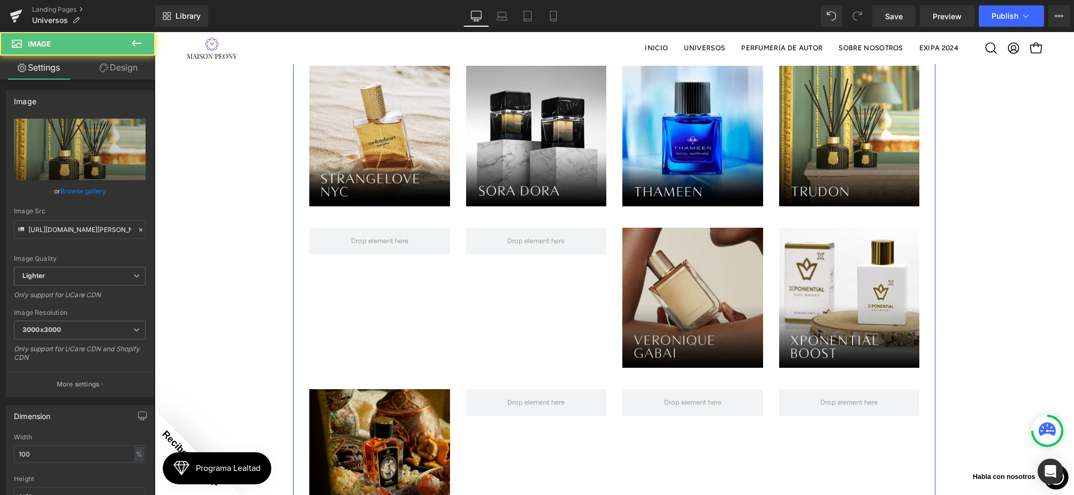
click at [727, 300] on img at bounding box center [692, 298] width 141 height 141
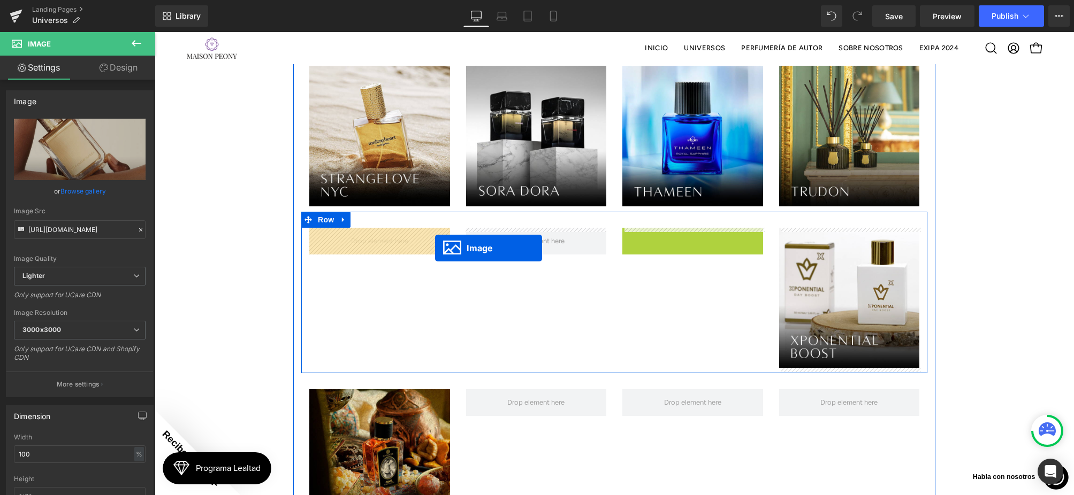
drag, startPoint x: 674, startPoint y: 295, endPoint x: 435, endPoint y: 248, distance: 243.7
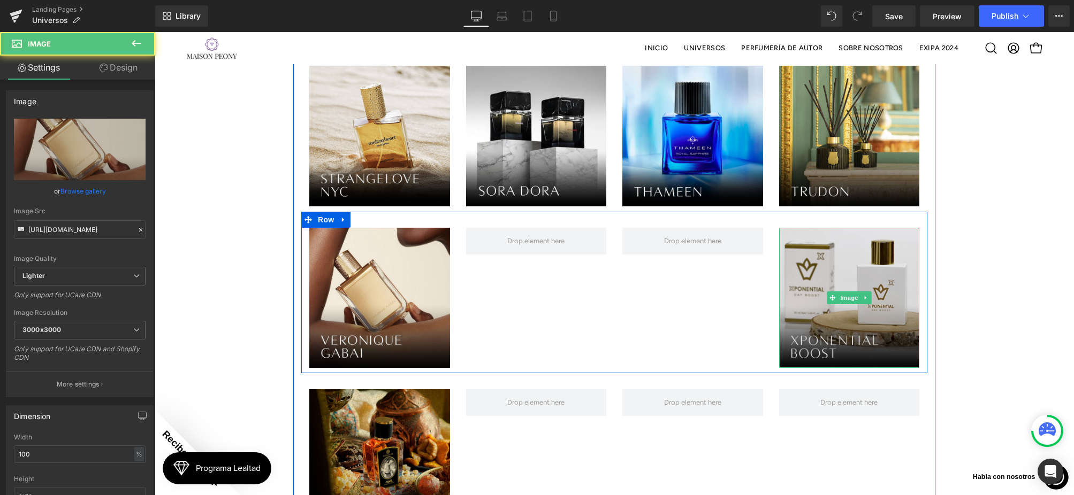
click at [834, 313] on img at bounding box center [849, 298] width 141 height 141
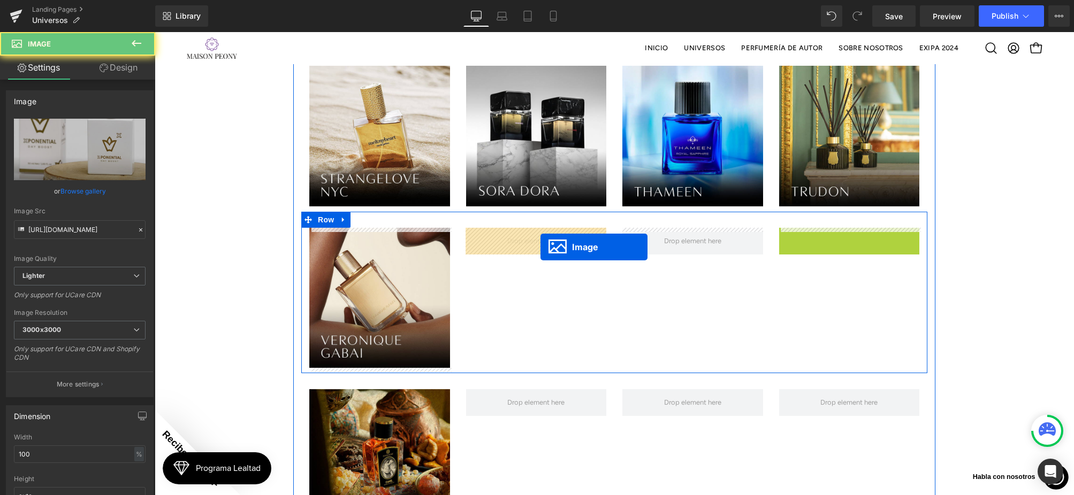
drag, startPoint x: 768, startPoint y: 287, endPoint x: 533, endPoint y: 245, distance: 238.1
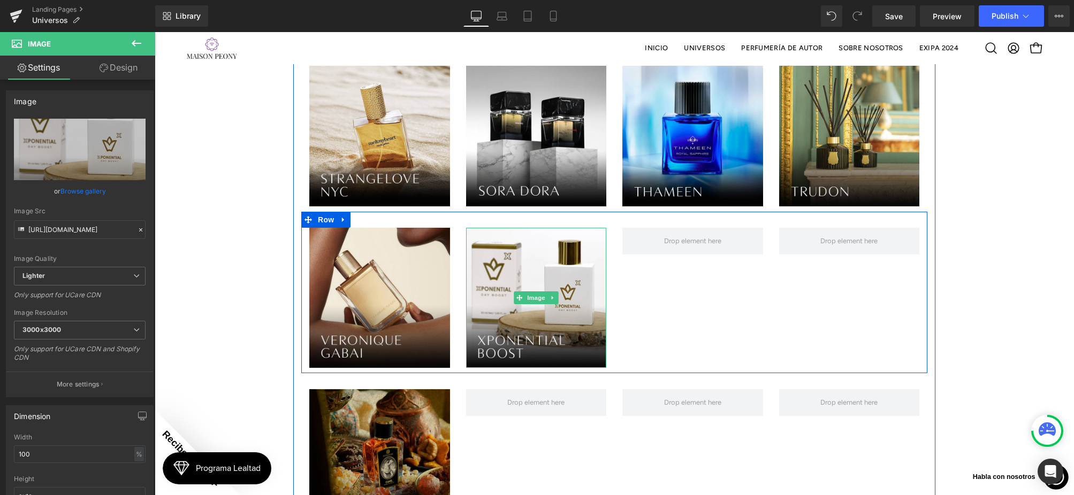
click at [366, 406] on img at bounding box center [379, 459] width 141 height 141
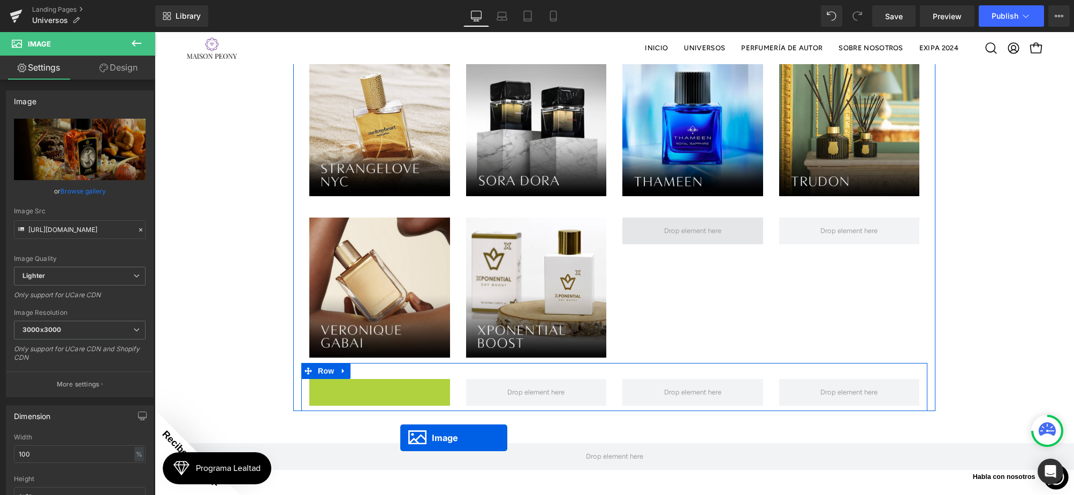
scroll to position [1418, 0]
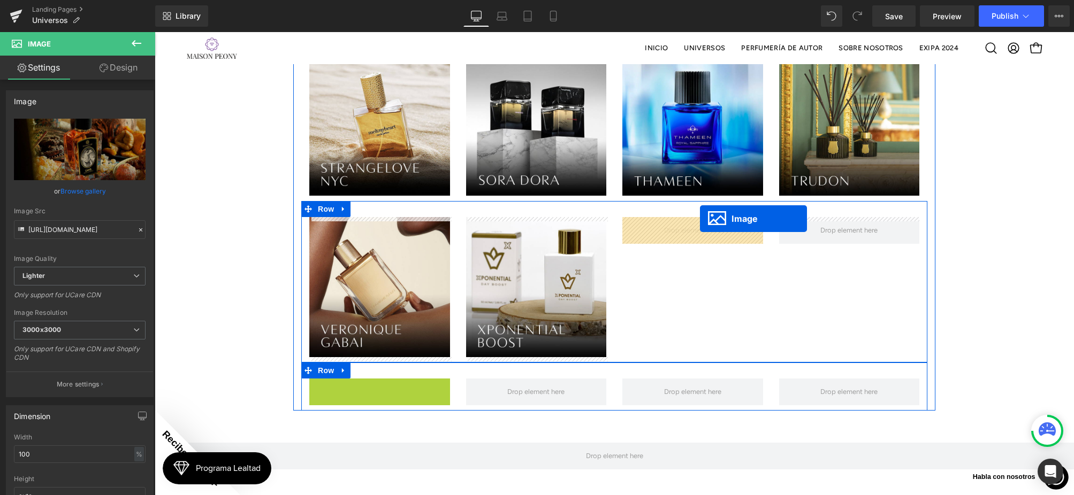
drag, startPoint x: 363, startPoint y: 457, endPoint x: 697, endPoint y: 221, distance: 408.9
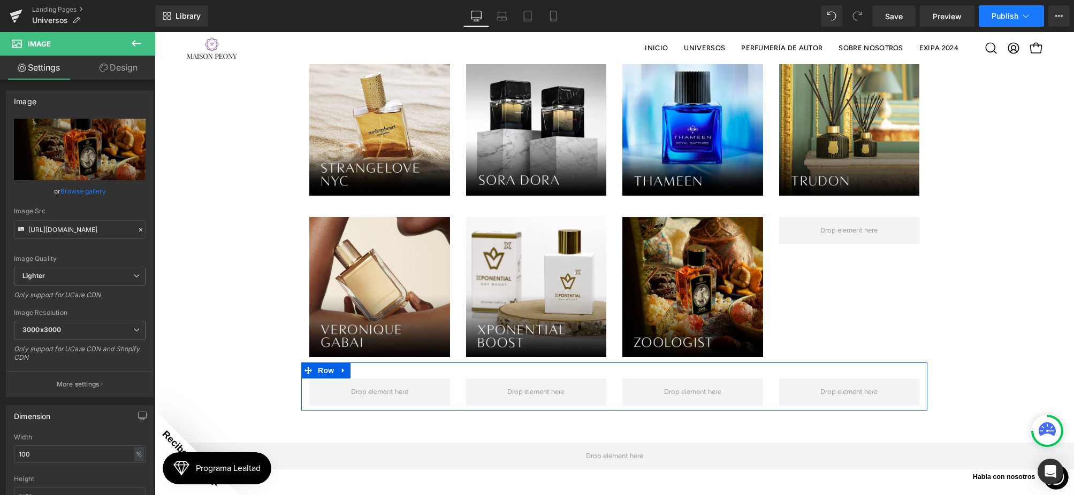
click at [1033, 14] on button "Publish" at bounding box center [1011, 15] width 65 height 21
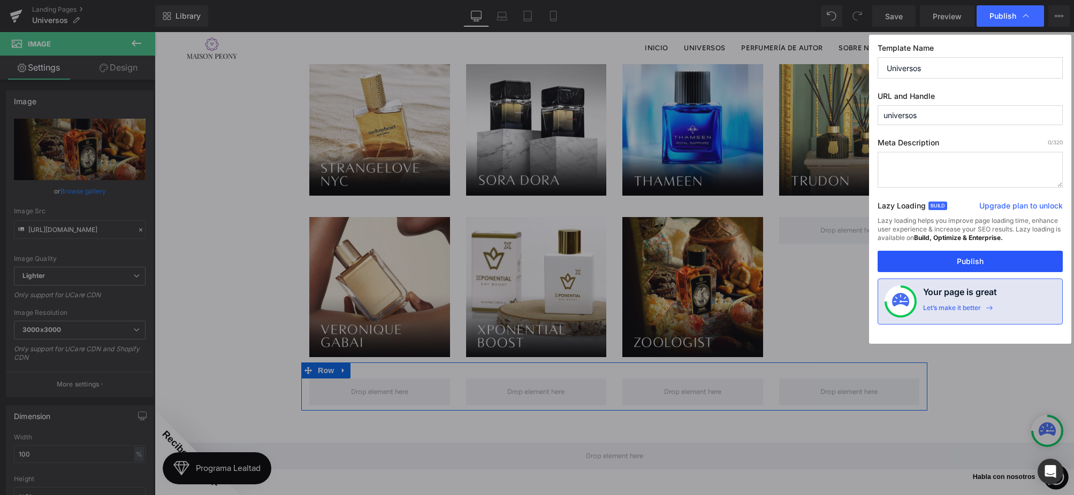
click at [1060, 257] on button "Publish" at bounding box center [969, 261] width 185 height 21
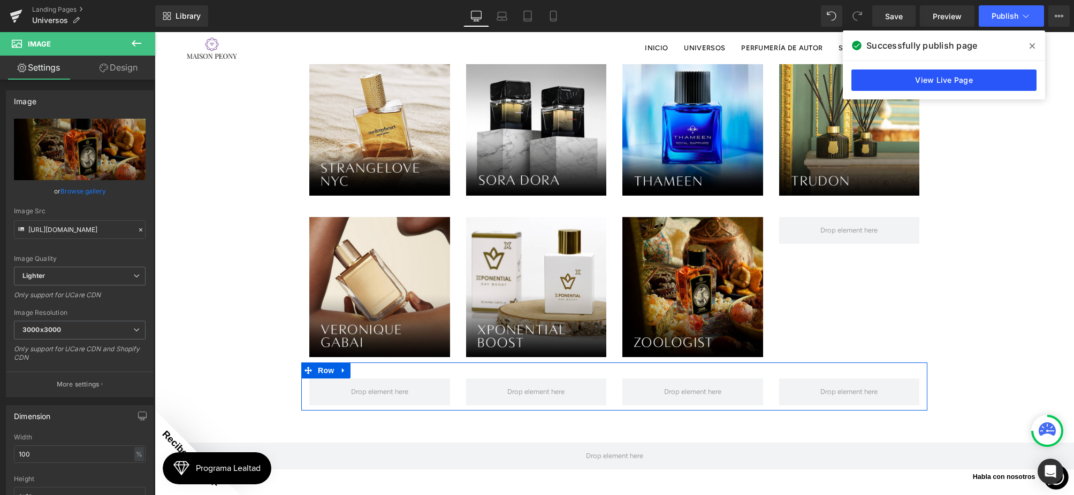
click at [958, 75] on link "View Live Page" at bounding box center [943, 80] width 185 height 21
